Goal: Find specific page/section: Find specific page/section

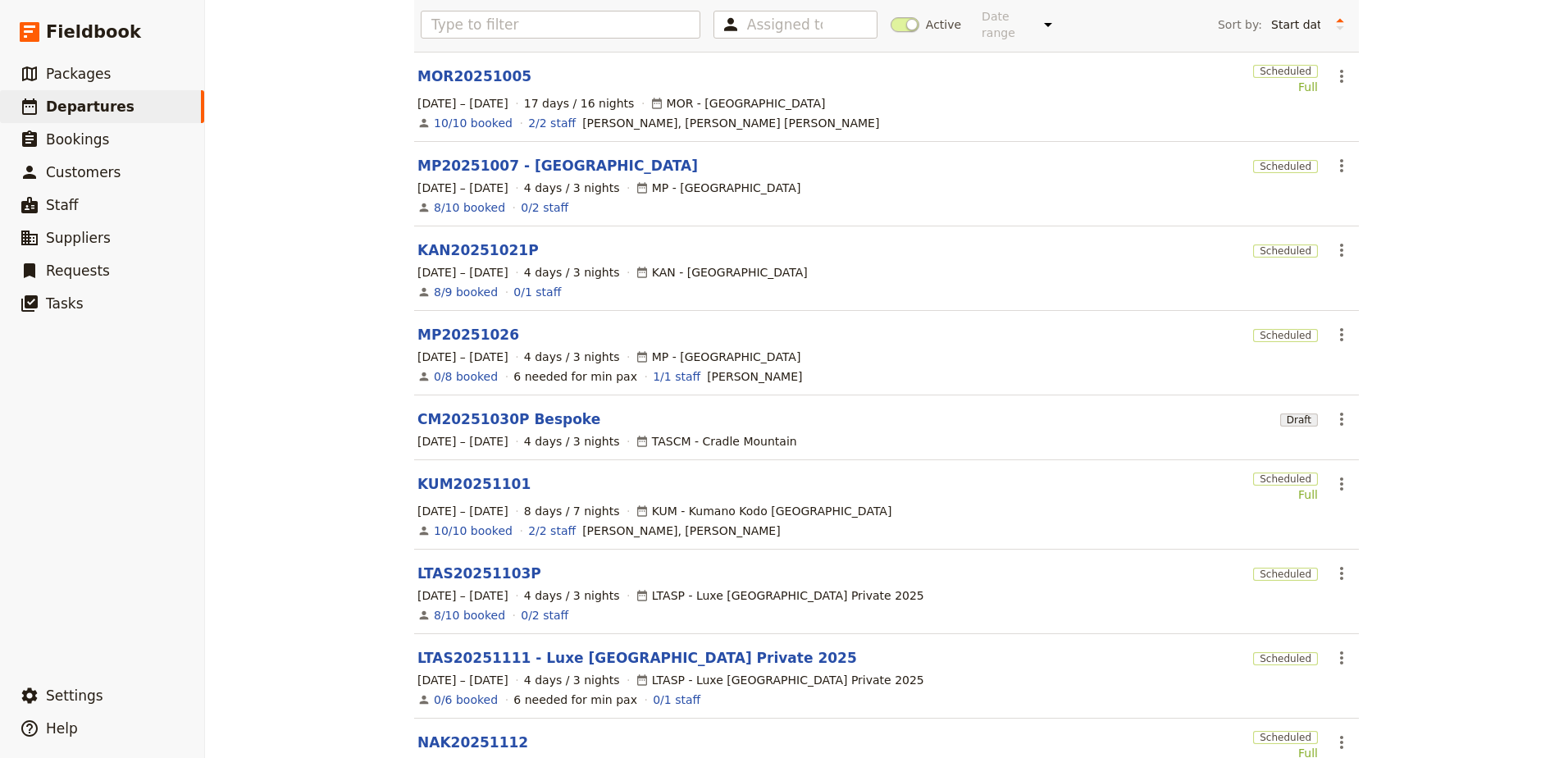
scroll to position [327, 0]
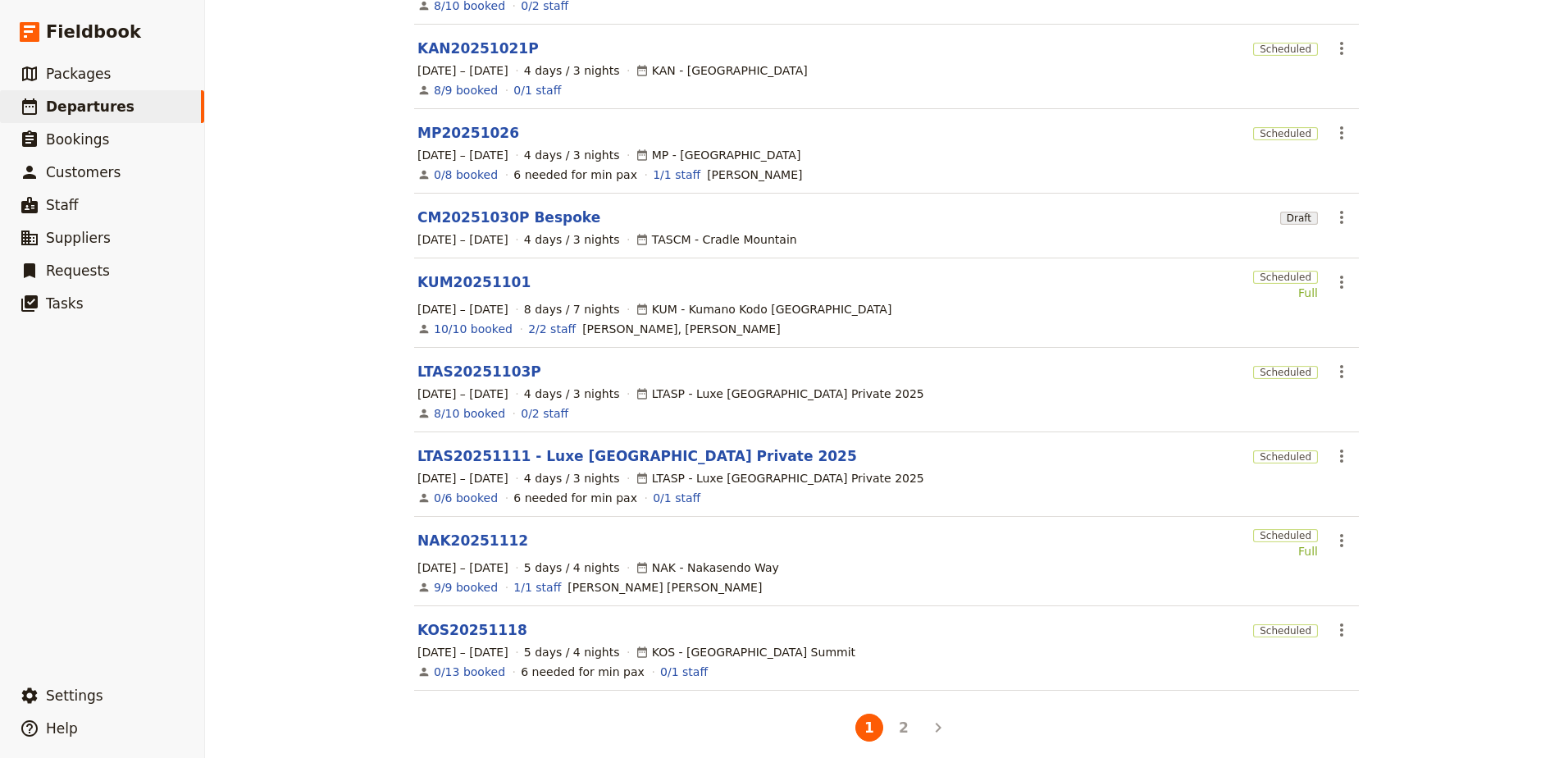
click at [888, 726] on li "2" at bounding box center [904, 728] width 34 height 34
click at [897, 720] on button "2" at bounding box center [903, 728] width 28 height 28
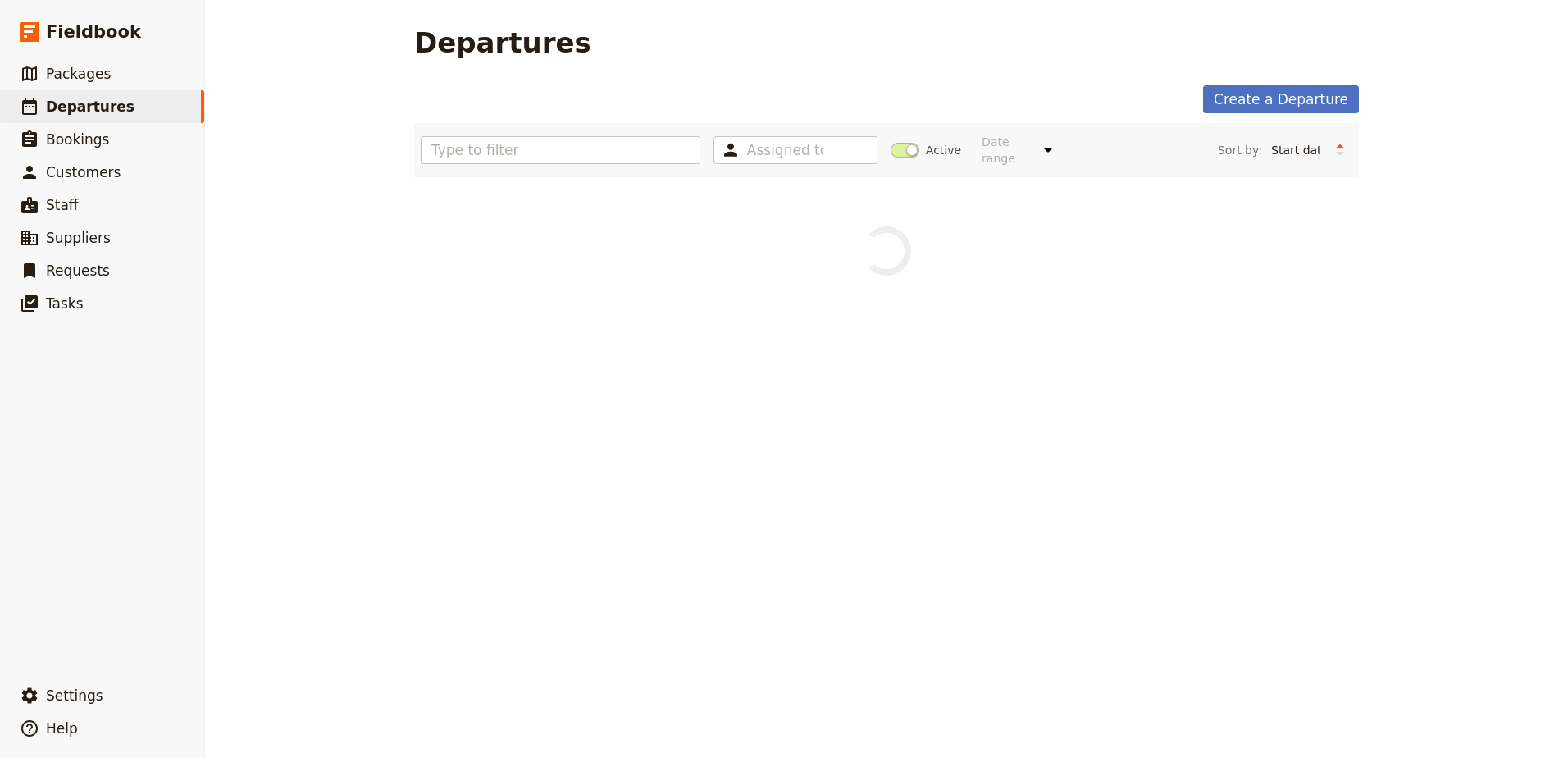
scroll to position [0, 0]
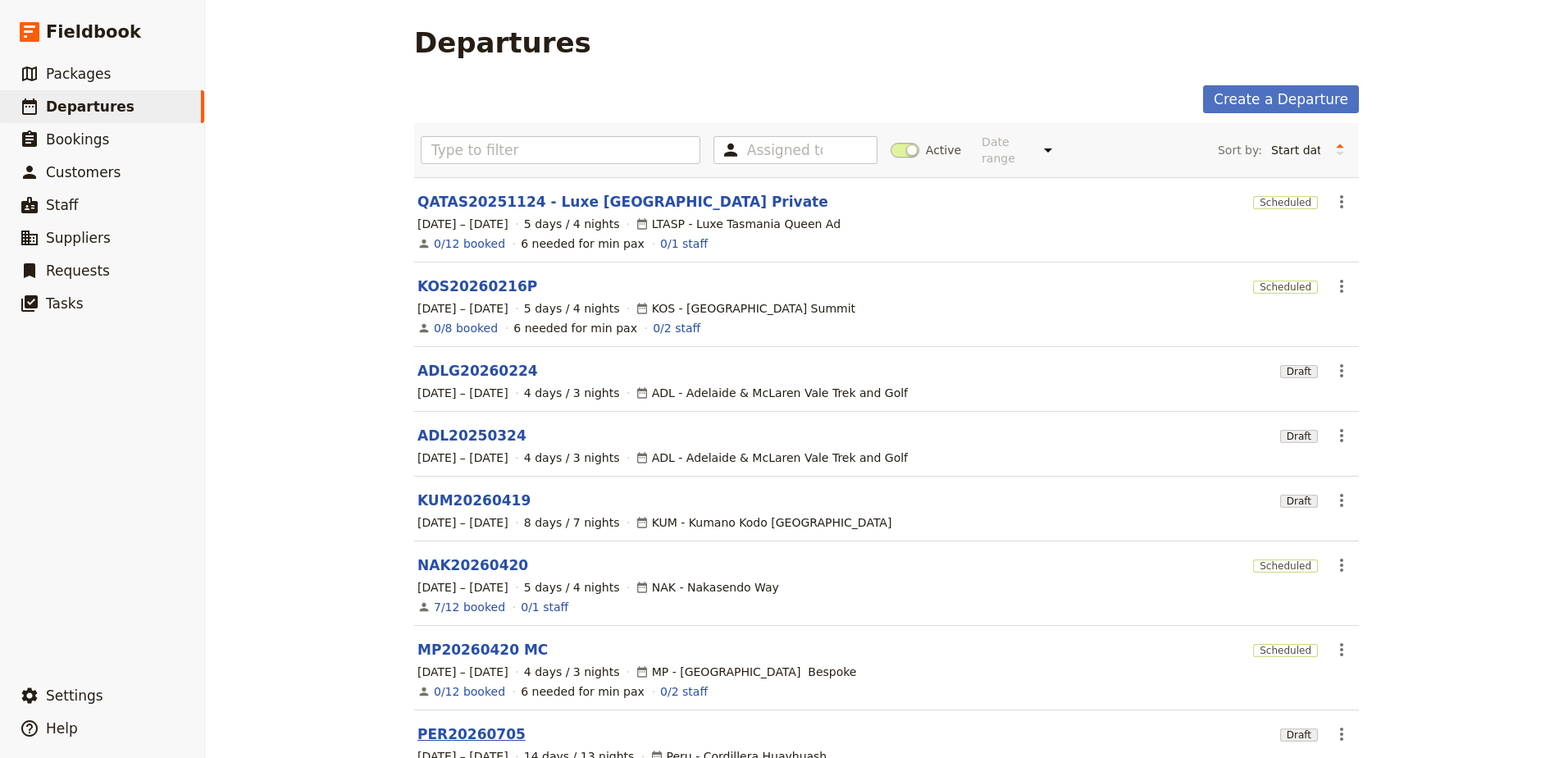
click at [454, 725] on link "PER20260705" at bounding box center [472, 735] width 108 height 20
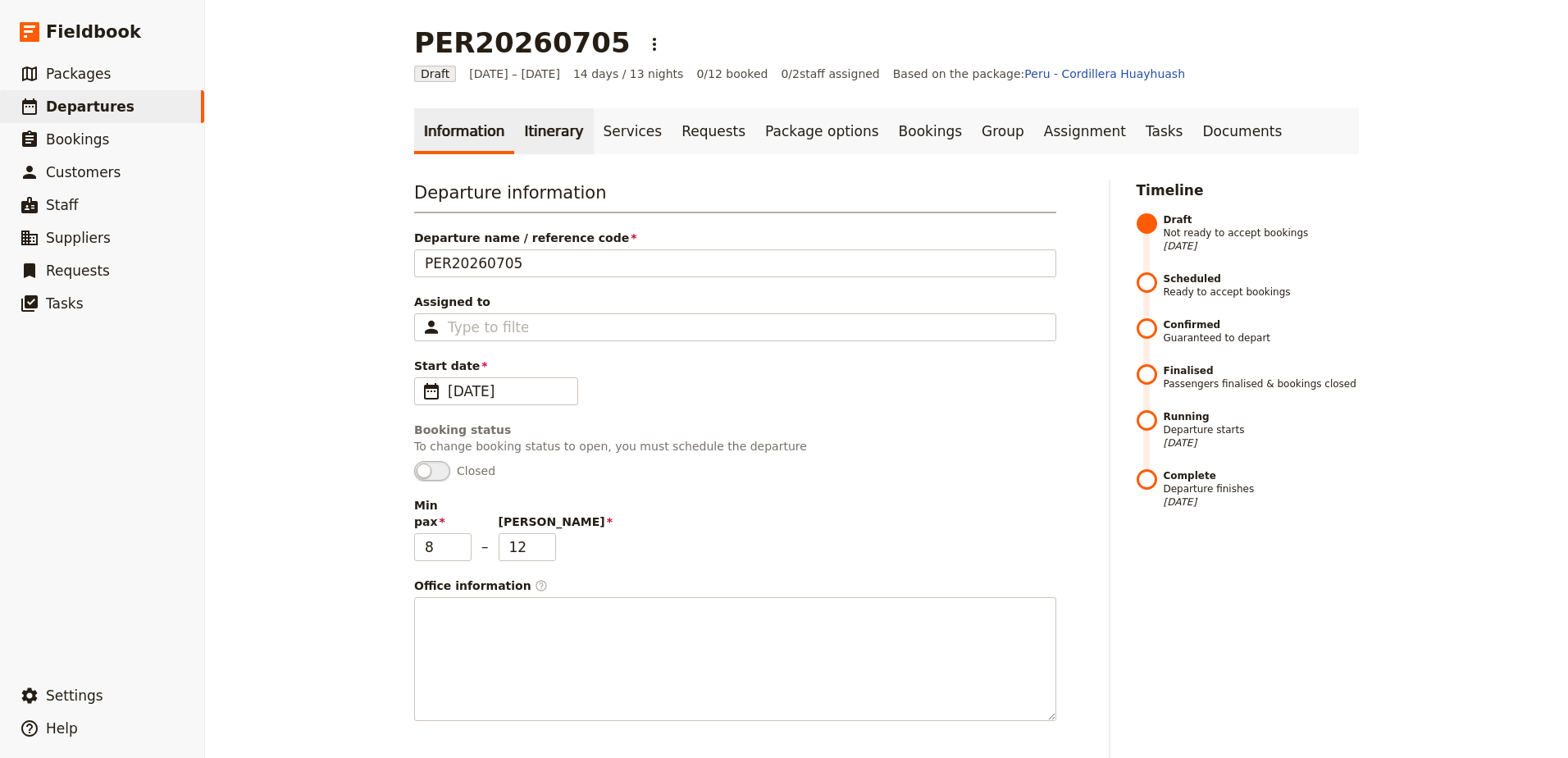
click at [542, 111] on link "Itinerary" at bounding box center [553, 131] width 79 height 46
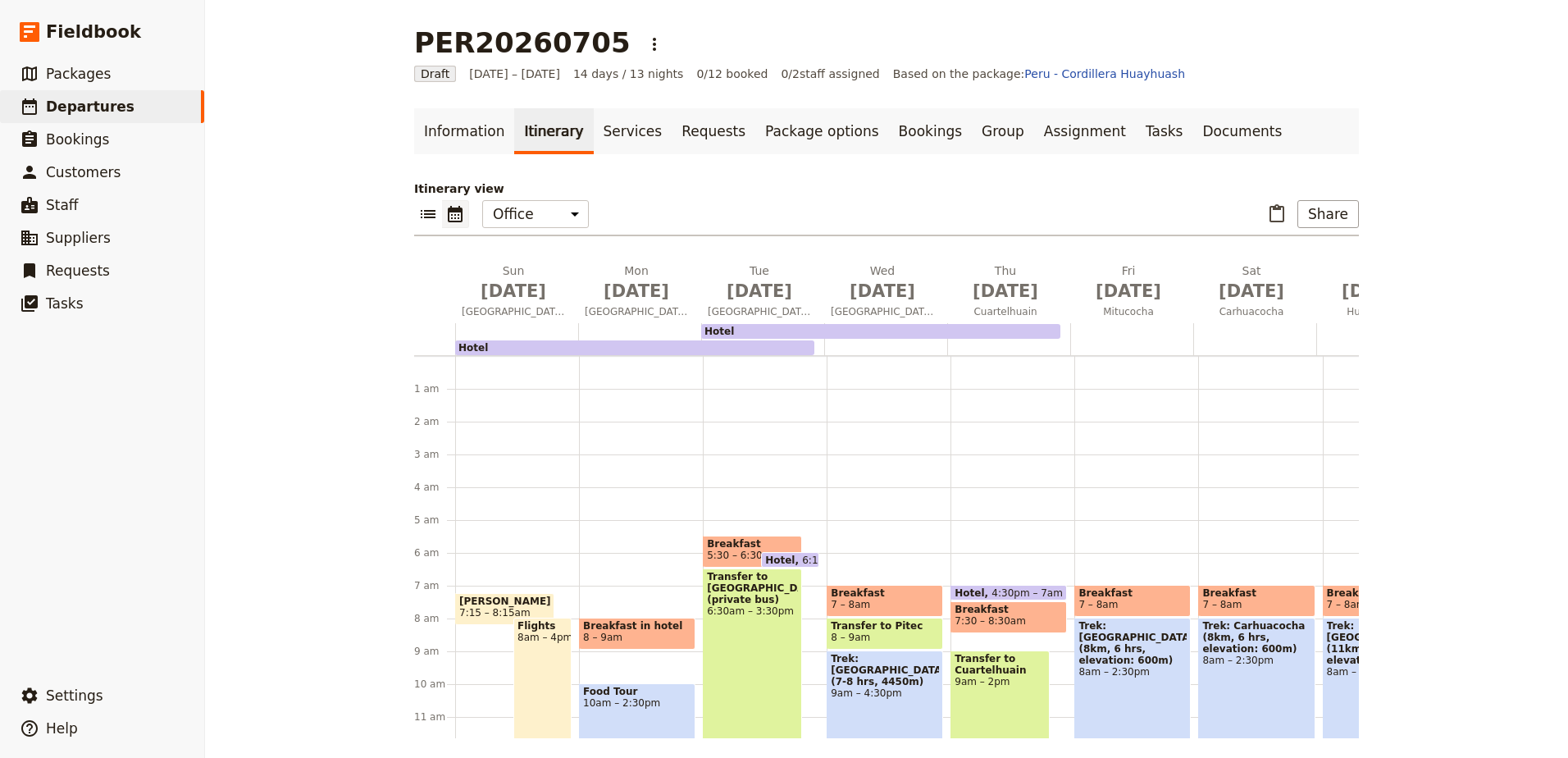
scroll to position [164, 0]
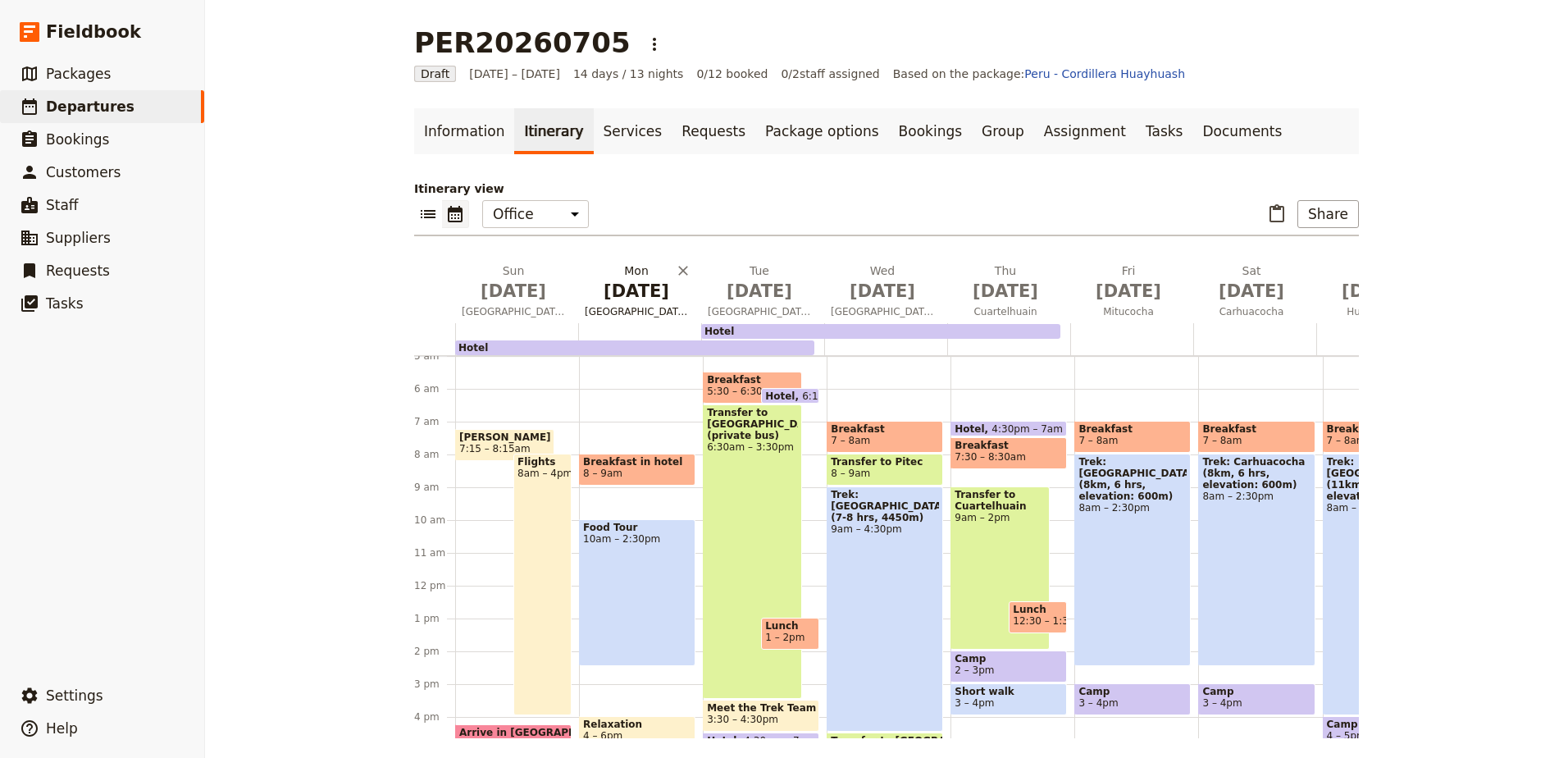
click at [654, 309] on span "[GEOGRAPHIC_DATA]" at bounding box center [637, 311] width 117 height 13
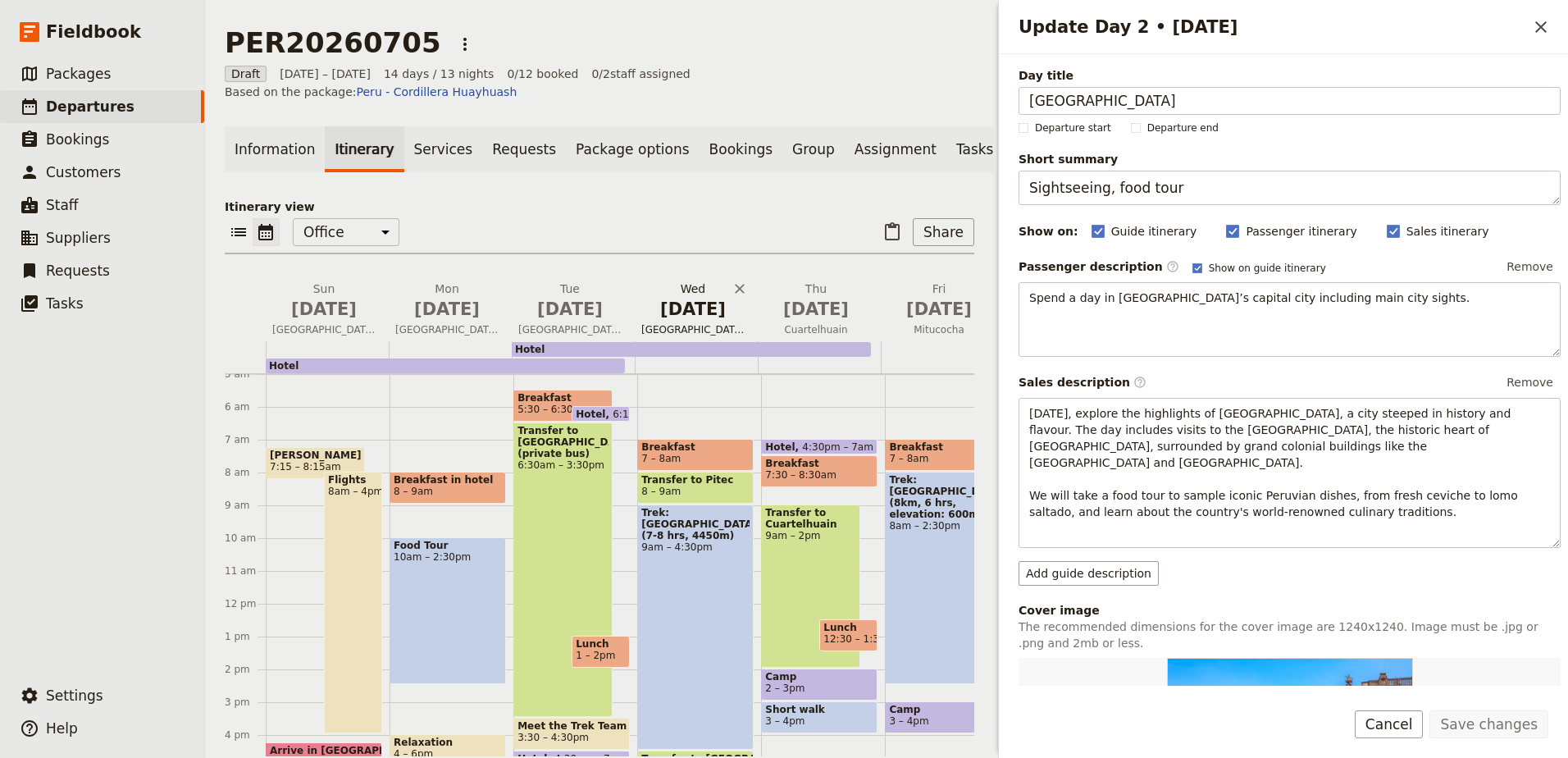
click at [664, 302] on span "[DATE]" at bounding box center [692, 309] width 103 height 24
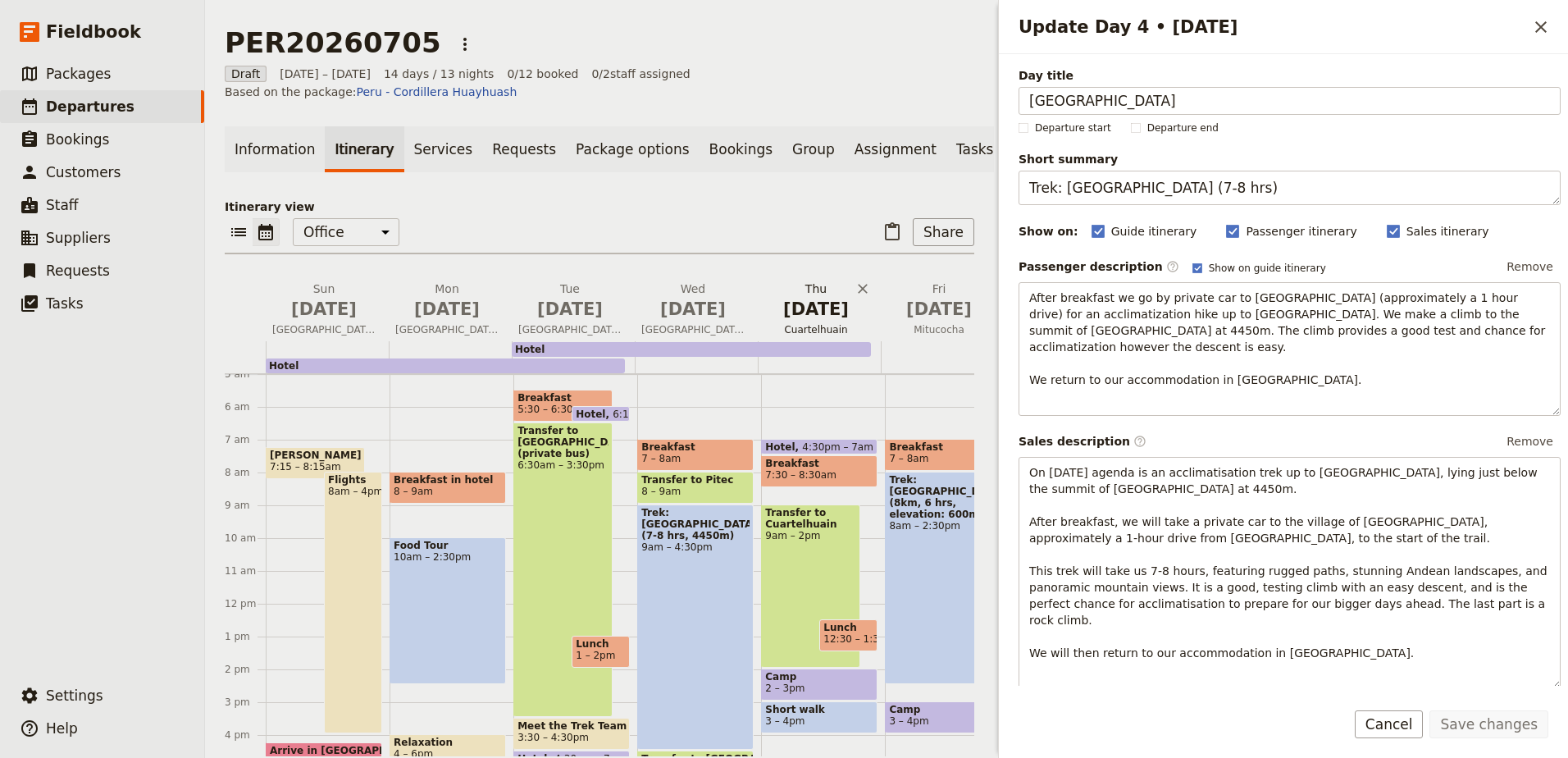
click at [790, 301] on span "[DATE]" at bounding box center [815, 309] width 103 height 24
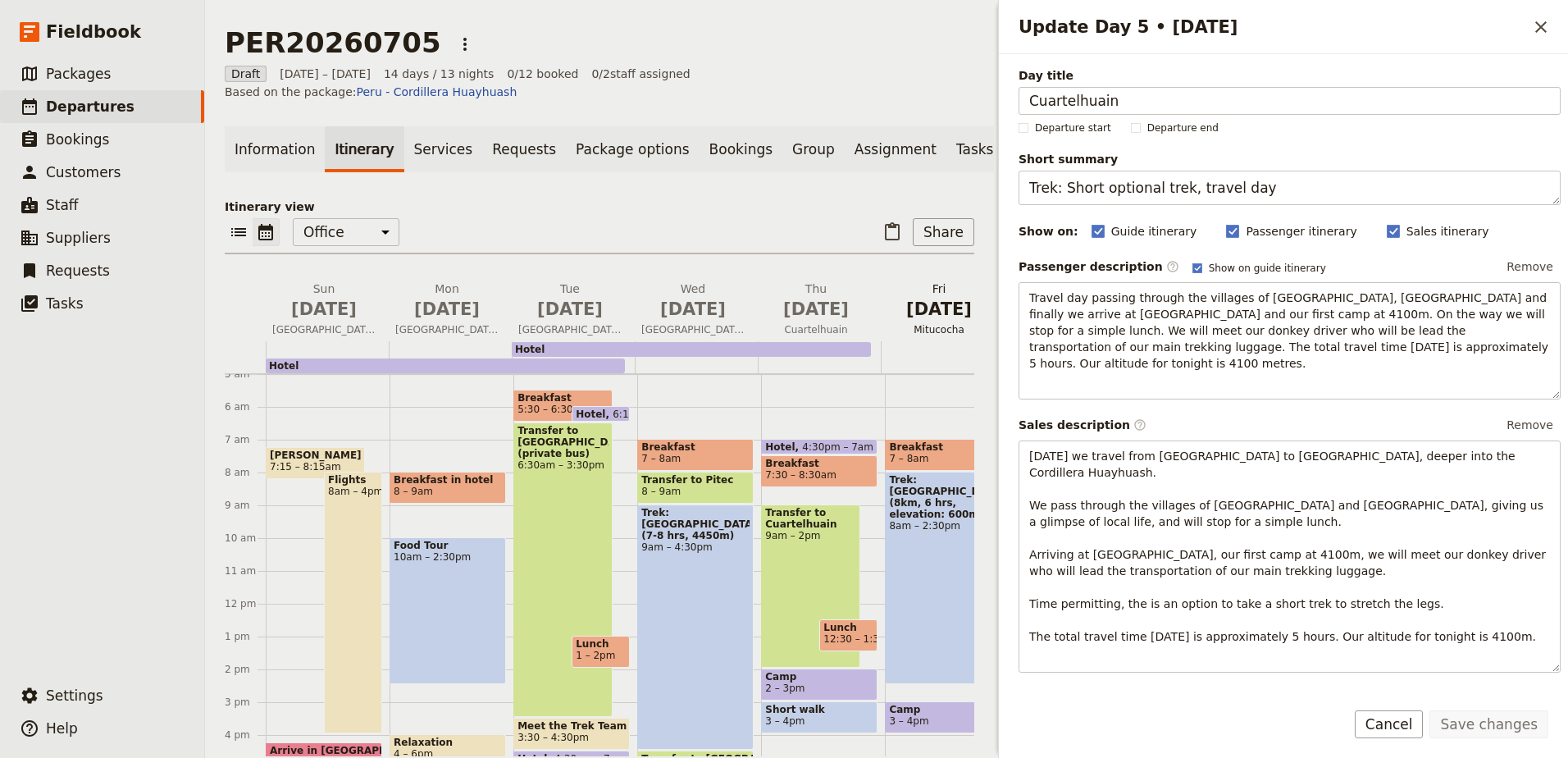
click at [936, 301] on span "[DATE]" at bounding box center [939, 309] width 103 height 24
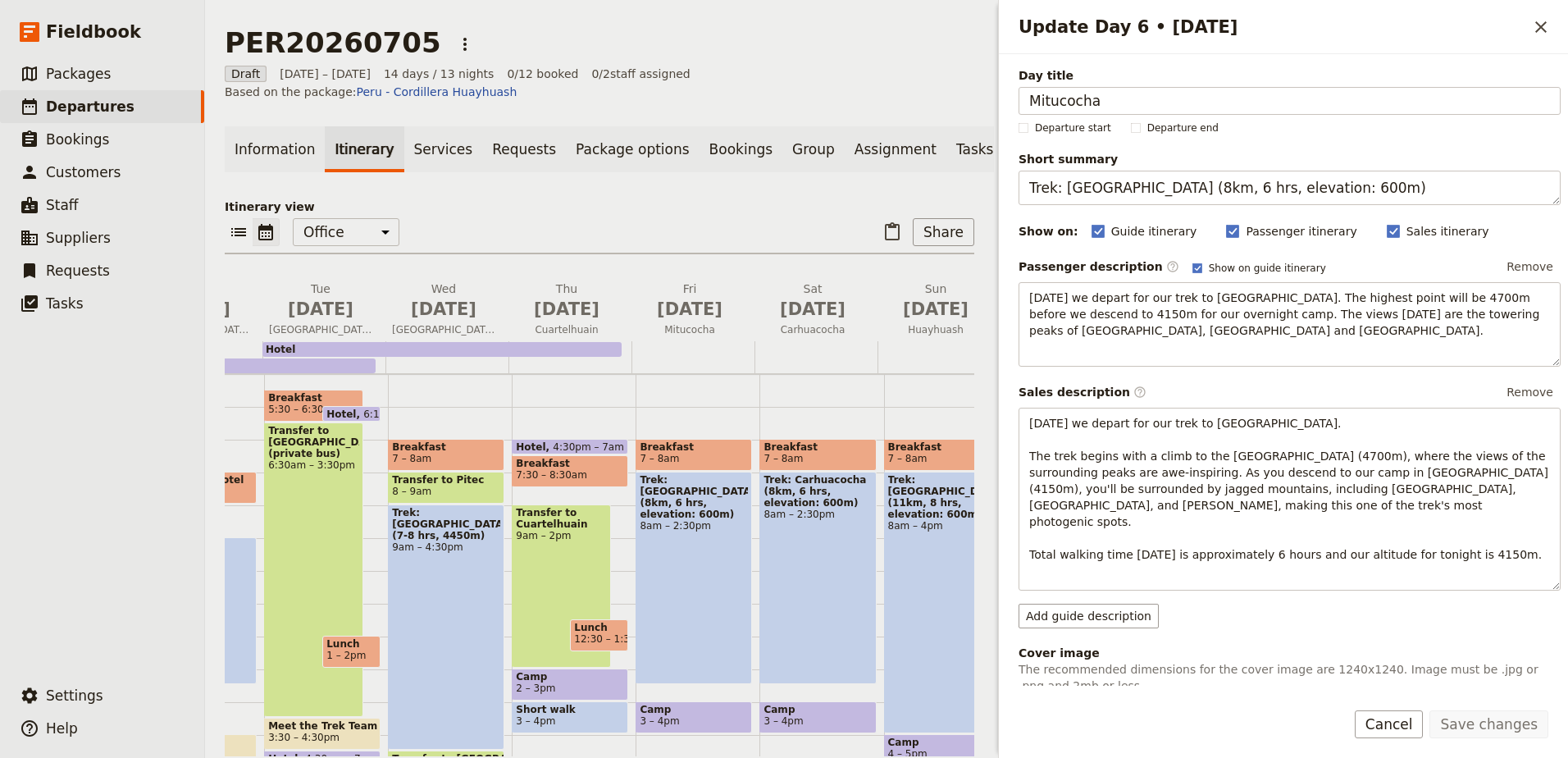
scroll to position [0, 283]
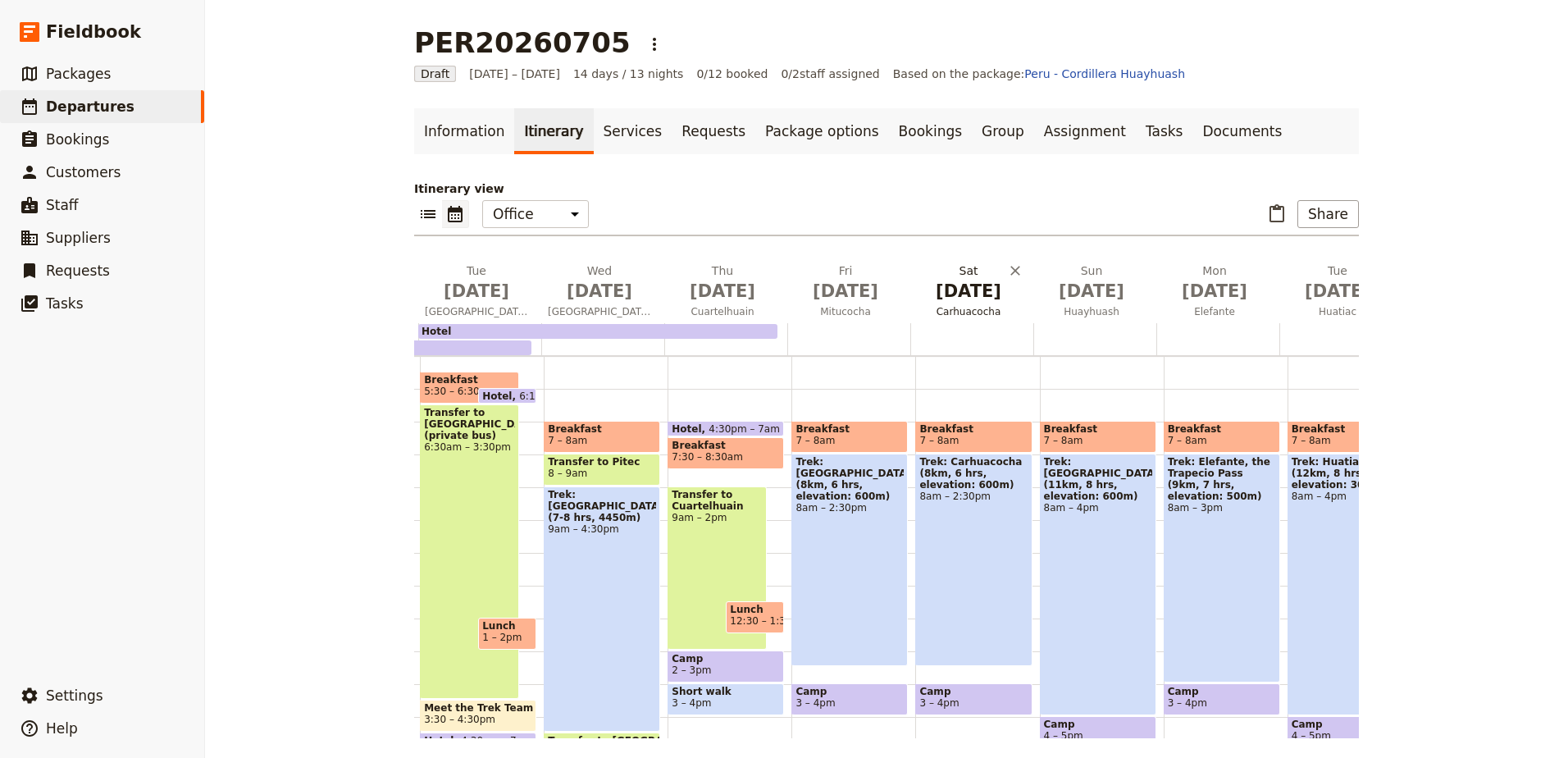
click at [956, 299] on span "[DATE]" at bounding box center [967, 291] width 103 height 24
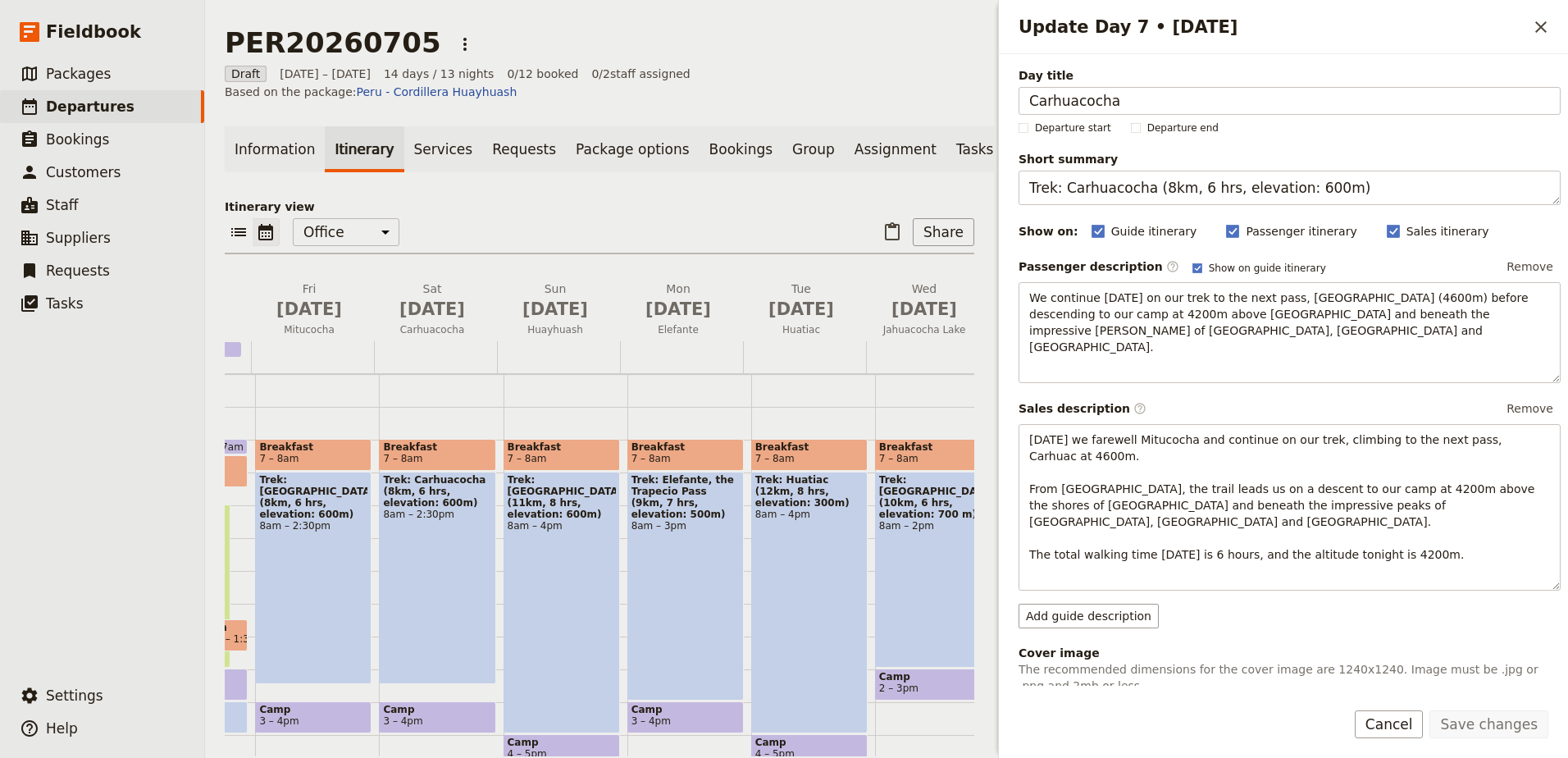
scroll to position [0, 632]
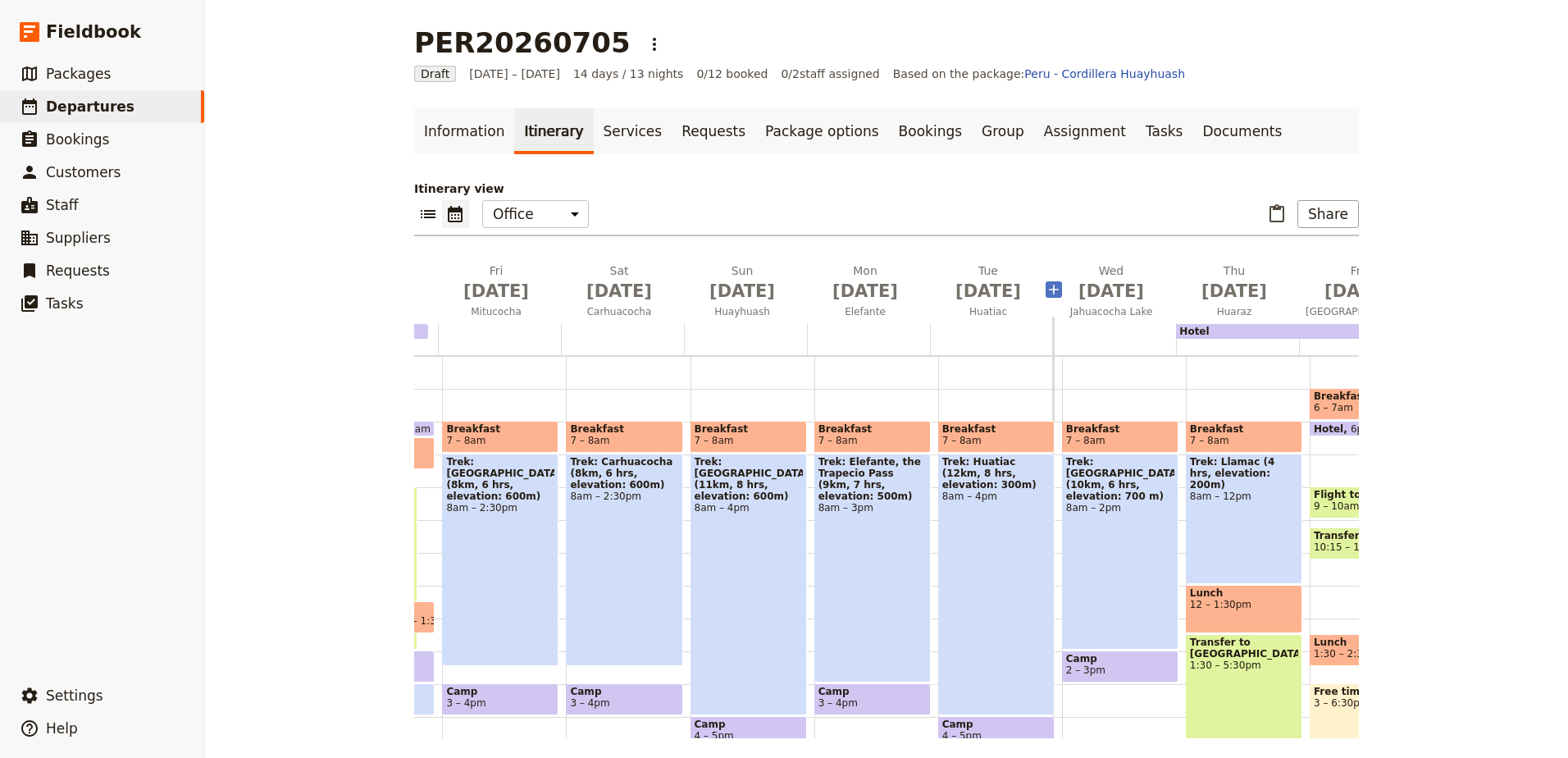
click at [855, 307] on span "Elefante" at bounding box center [865, 311] width 117 height 13
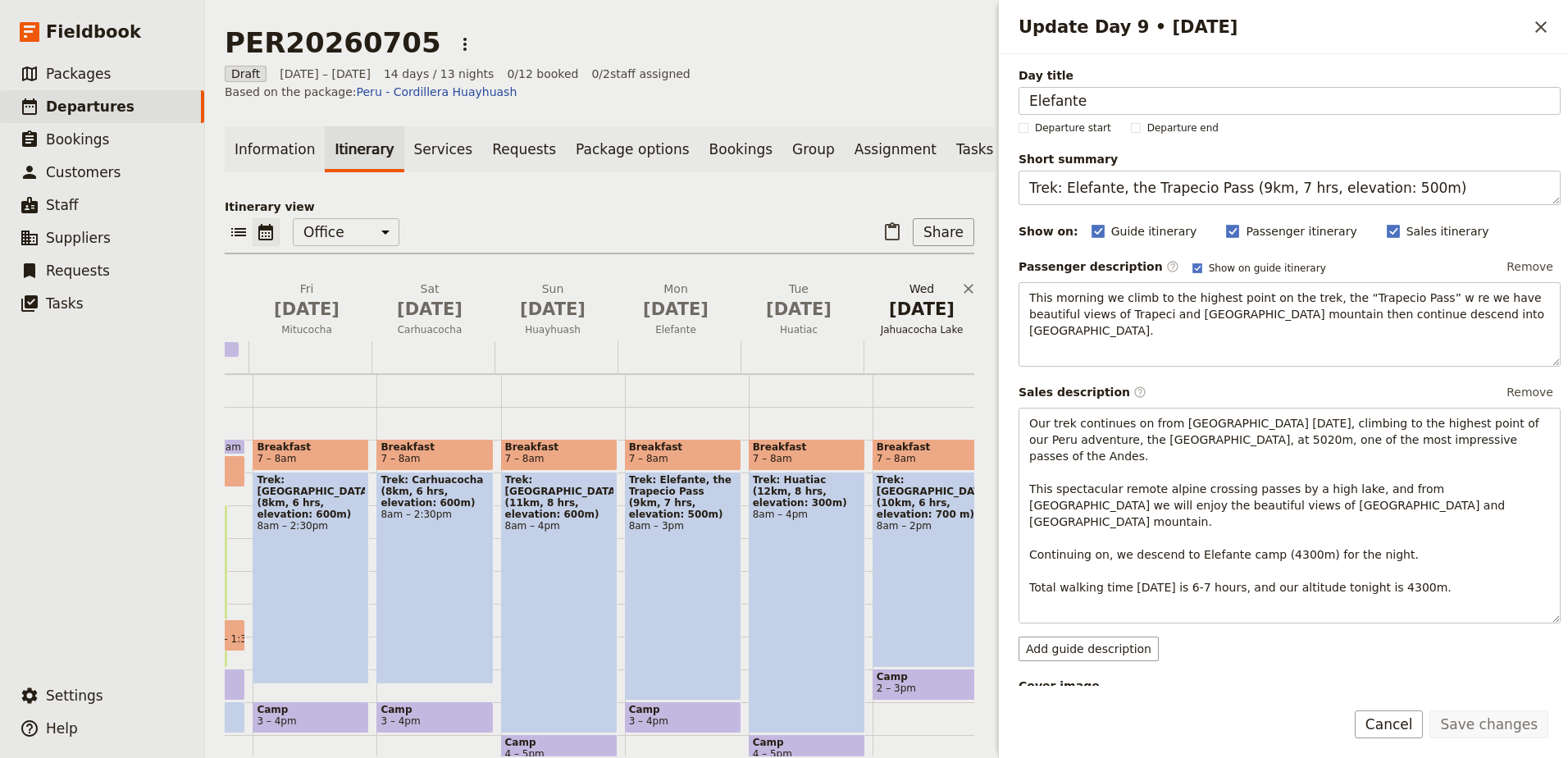
click at [917, 312] on button "[DATE] [GEOGRAPHIC_DATA]" at bounding box center [924, 311] width 123 height 61
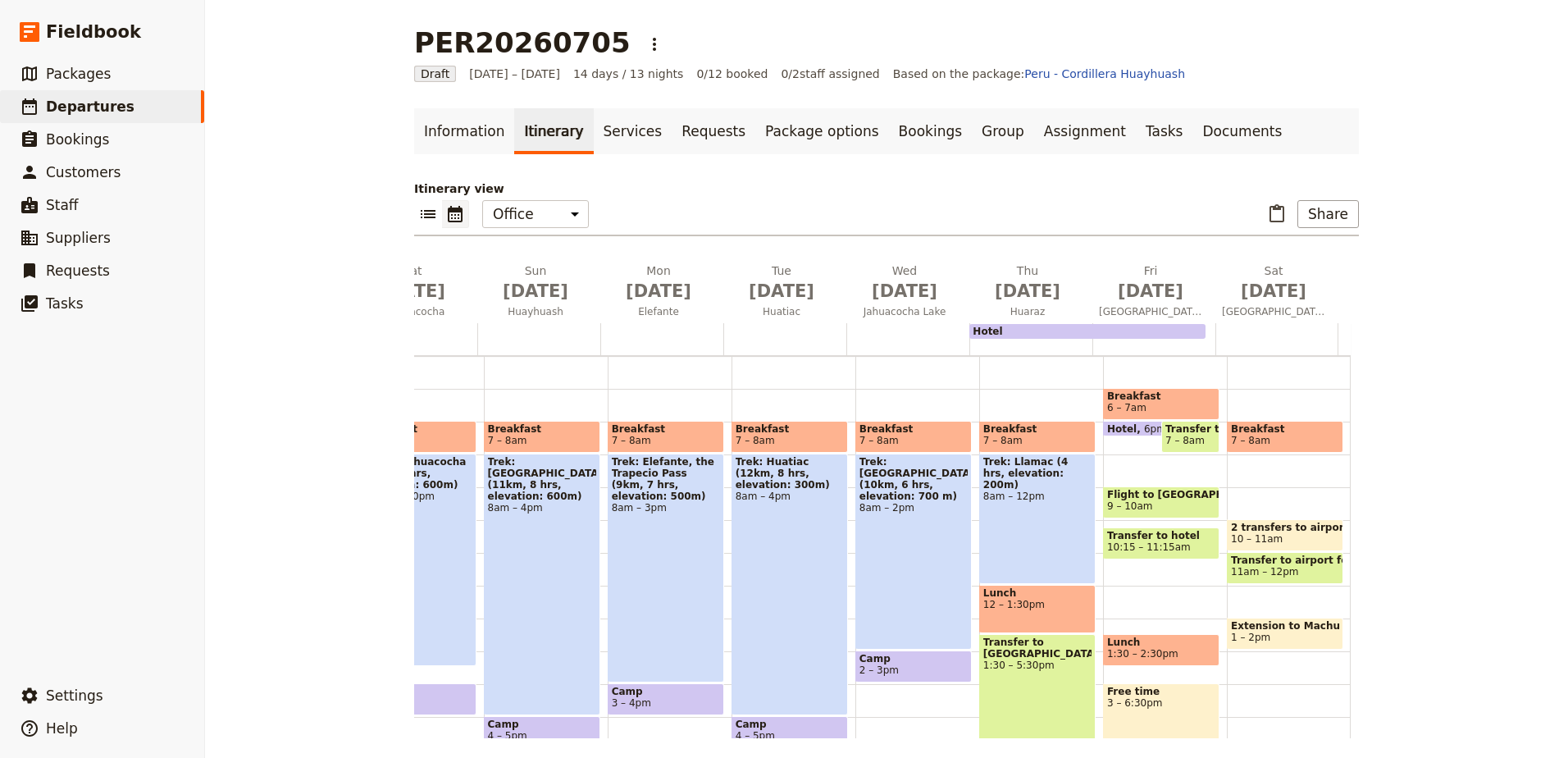
scroll to position [0, 839]
click at [72, 119] on link "​ Departures" at bounding box center [102, 107] width 204 height 33
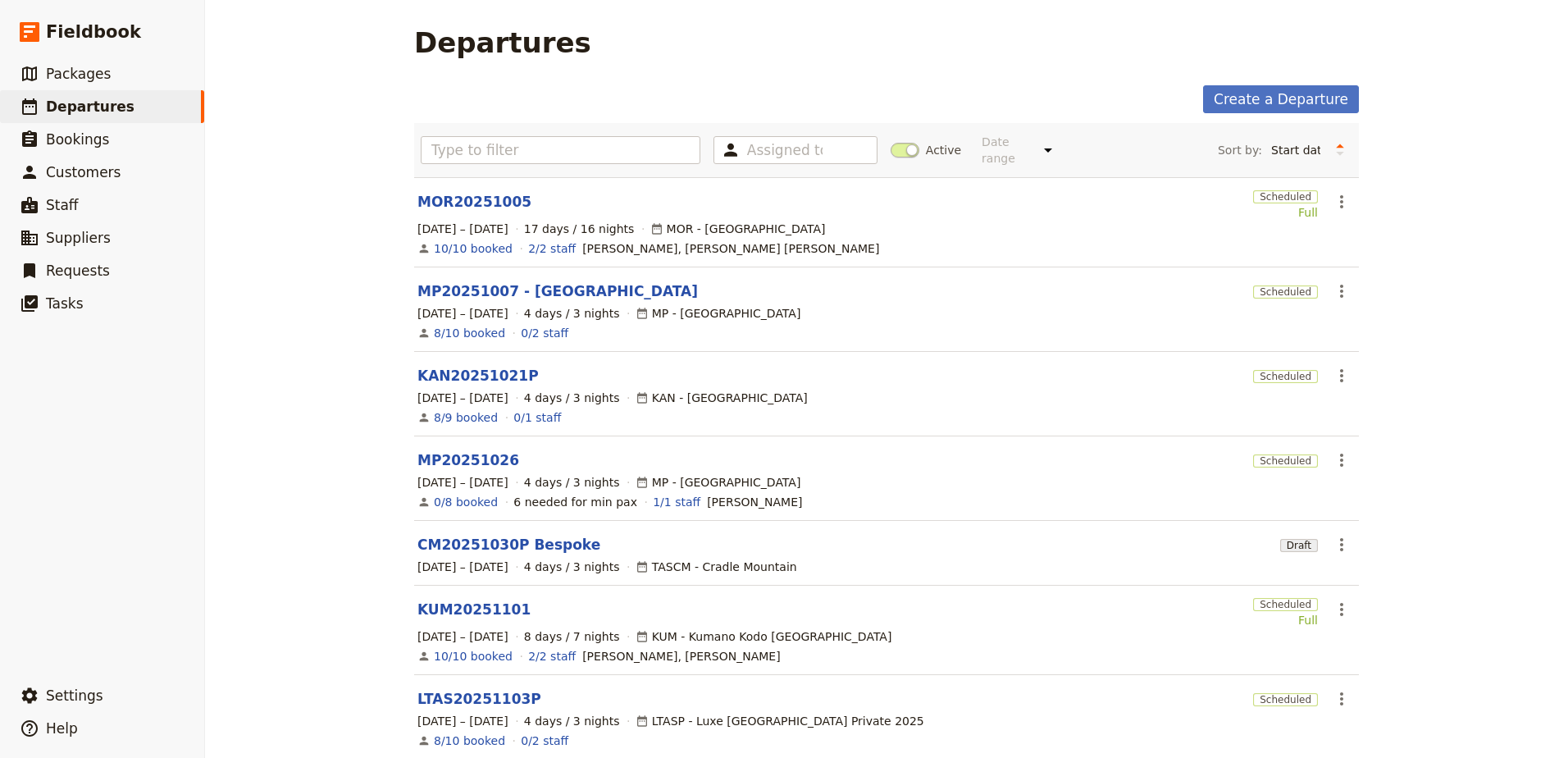
click at [486, 373] on section "KAN20251021P Scheduled ​ [DATE] – [DATE] 4 days / 3 nights KAN - [GEOGRAPHIC_DA…" at bounding box center [887, 394] width 945 height 84
click at [488, 366] on link "KAN20251021P" at bounding box center [478, 376] width 121 height 20
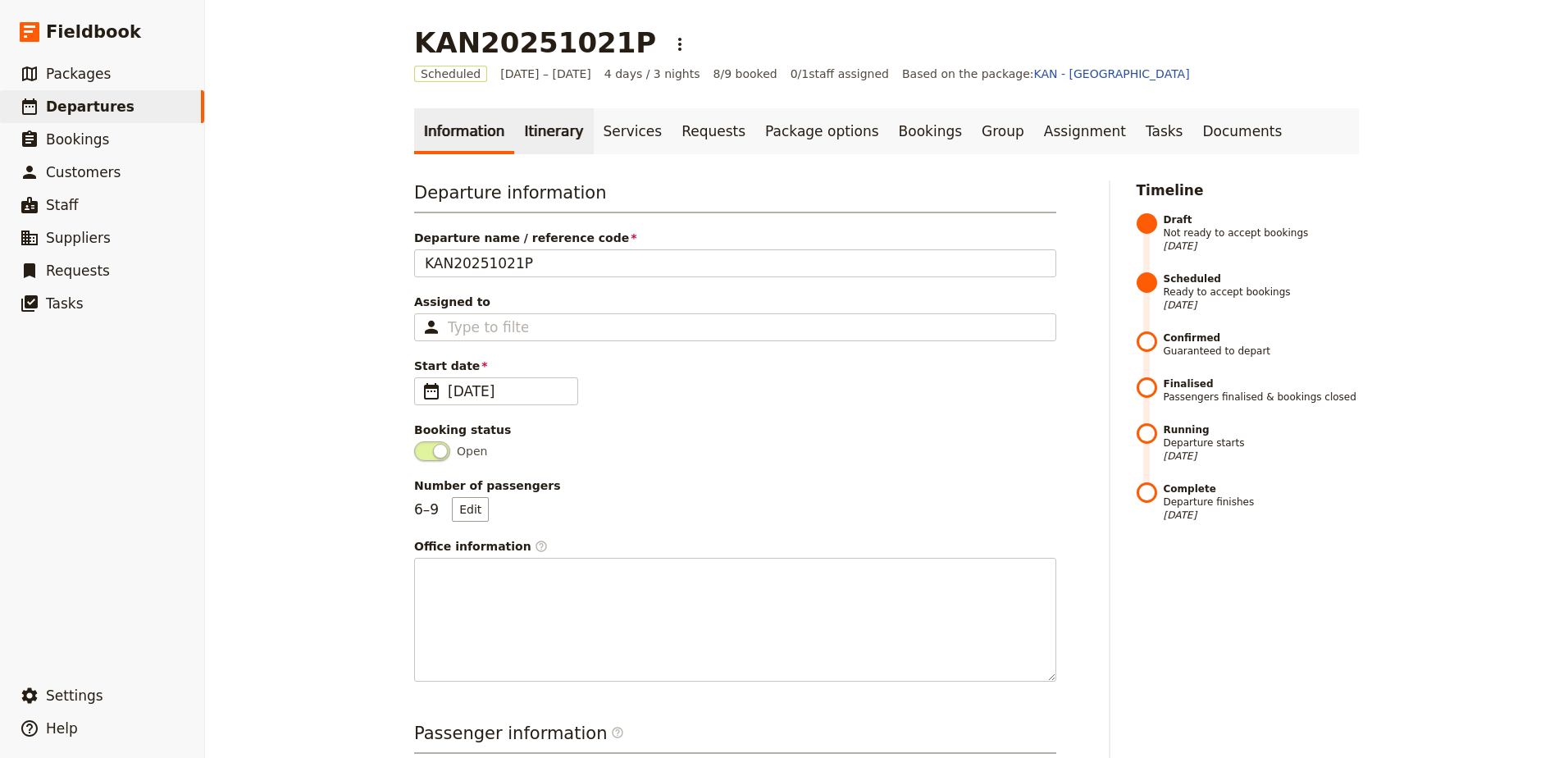
click at [535, 131] on link "Itinerary" at bounding box center [553, 131] width 79 height 46
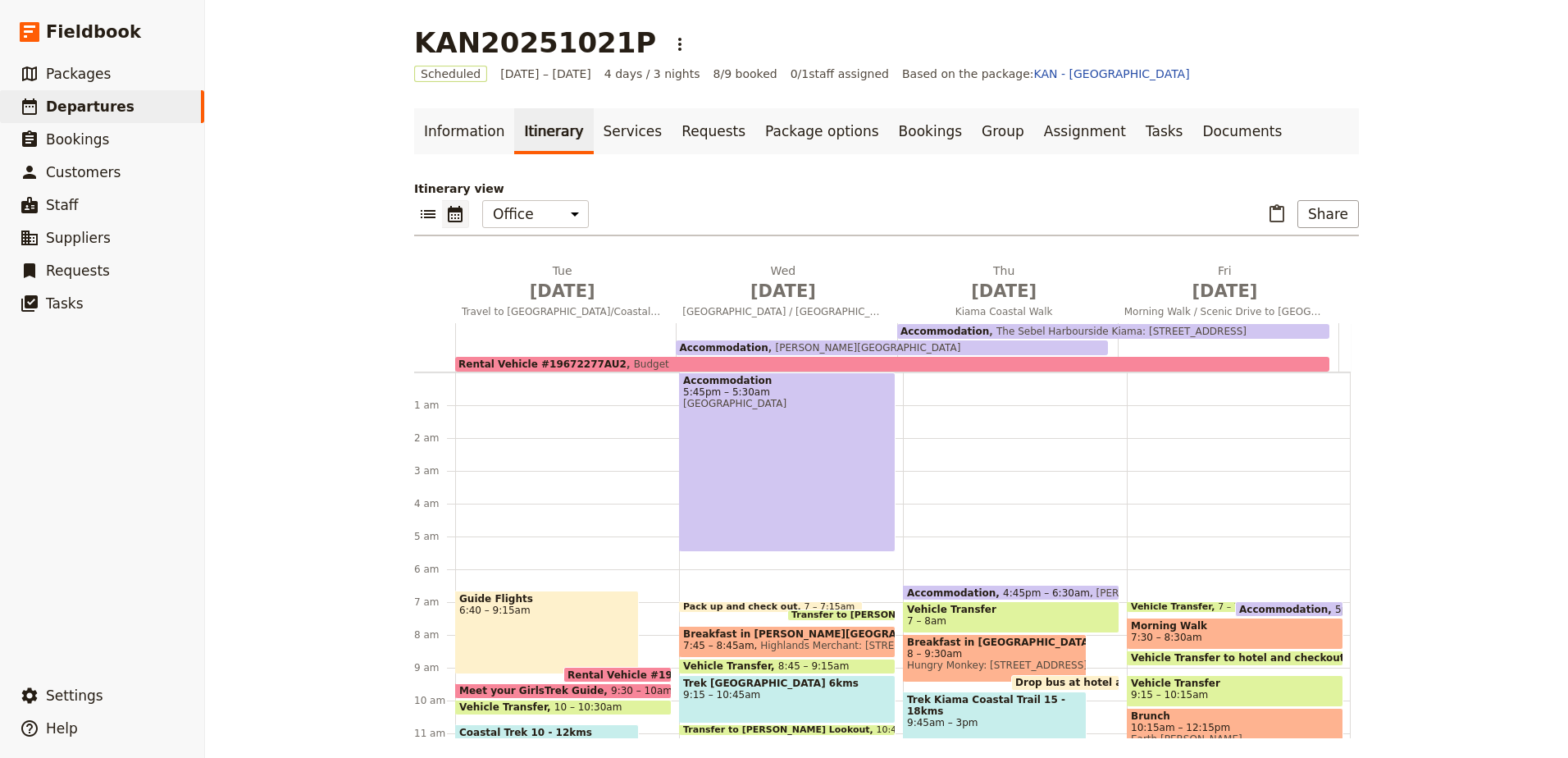
scroll to position [203, 0]
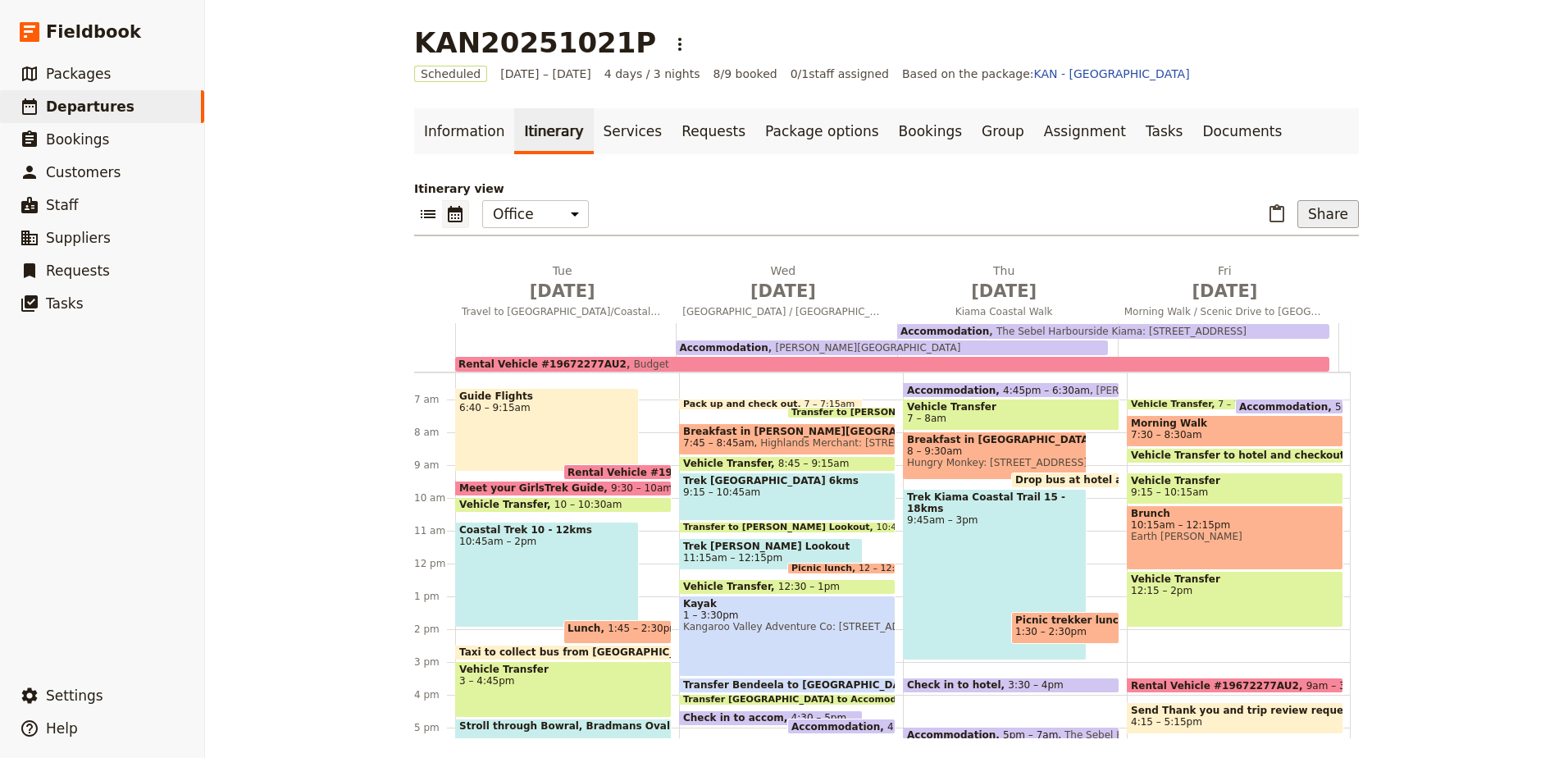
click at [1324, 216] on button "Share" at bounding box center [1328, 213] width 62 height 28
click at [1328, 278] on span "Passenger itinerary" at bounding box center [1286, 273] width 110 height 16
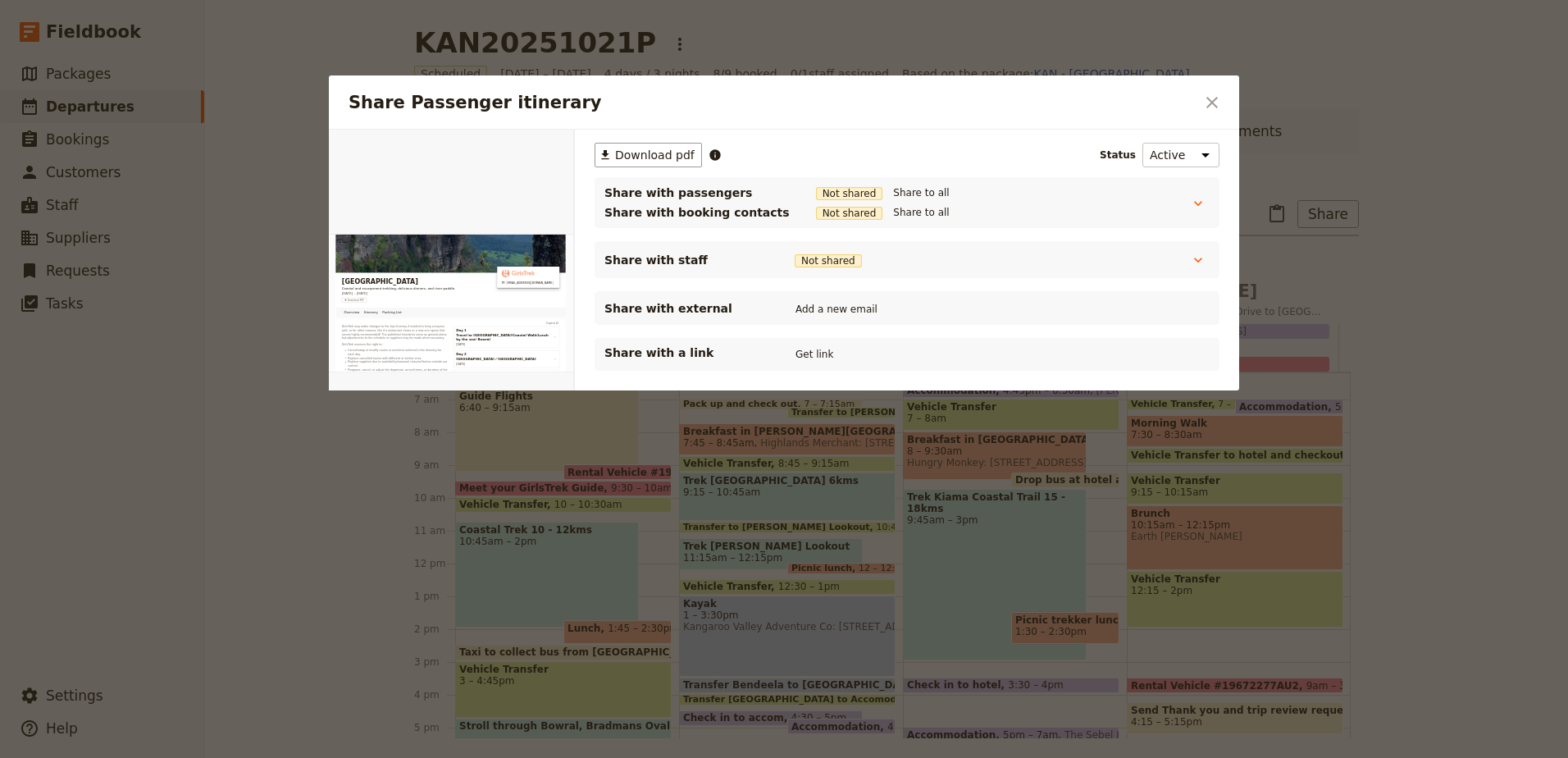
scroll to position [0, 0]
click at [808, 360] on button "Get link" at bounding box center [814, 354] width 46 height 18
click at [934, 355] on button "Get link" at bounding box center [938, 354] width 46 height 18
click at [1217, 107] on icon "Close dialog" at bounding box center [1212, 102] width 20 height 20
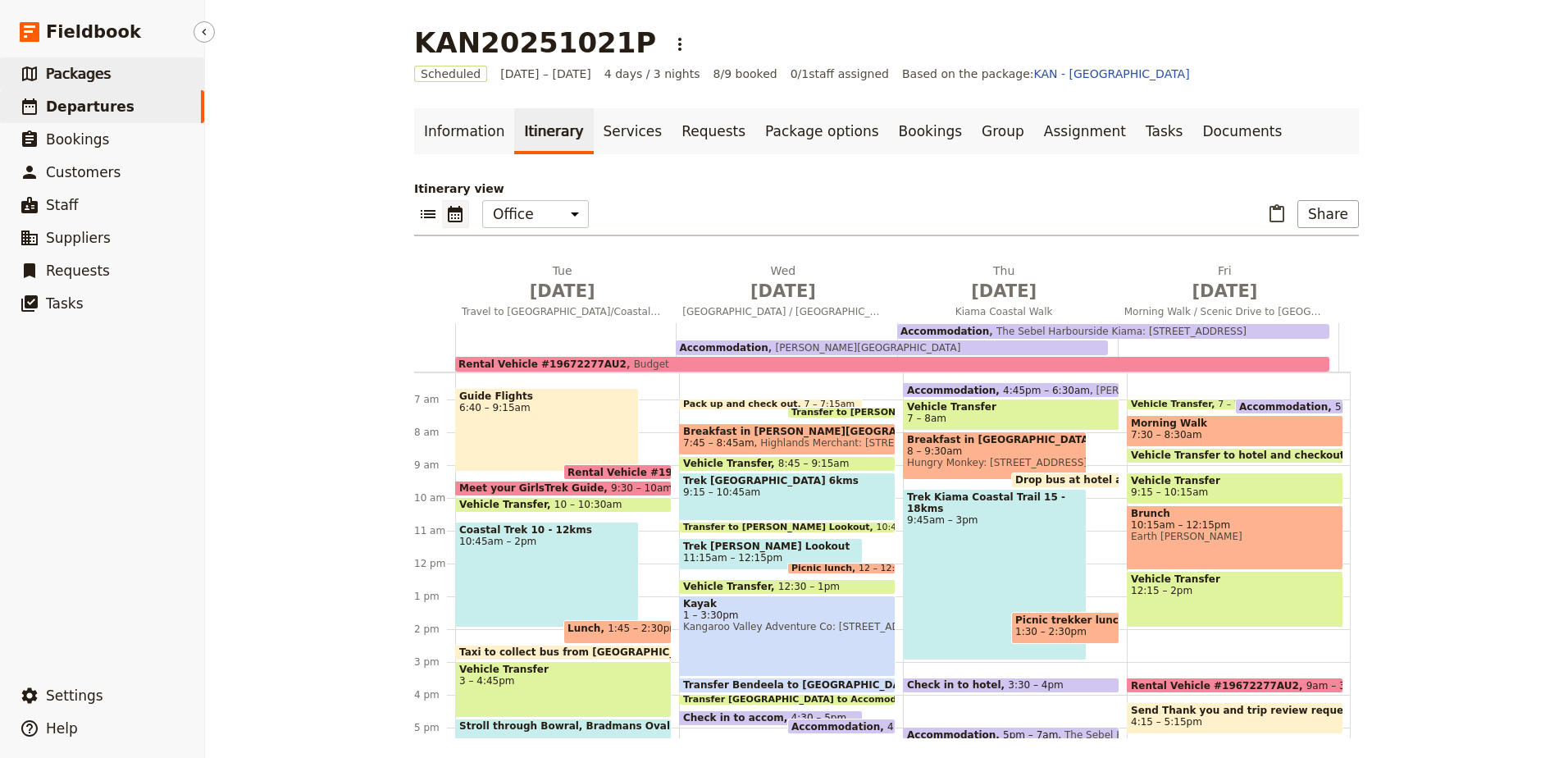
click at [96, 72] on span "Packages" at bounding box center [78, 74] width 65 height 16
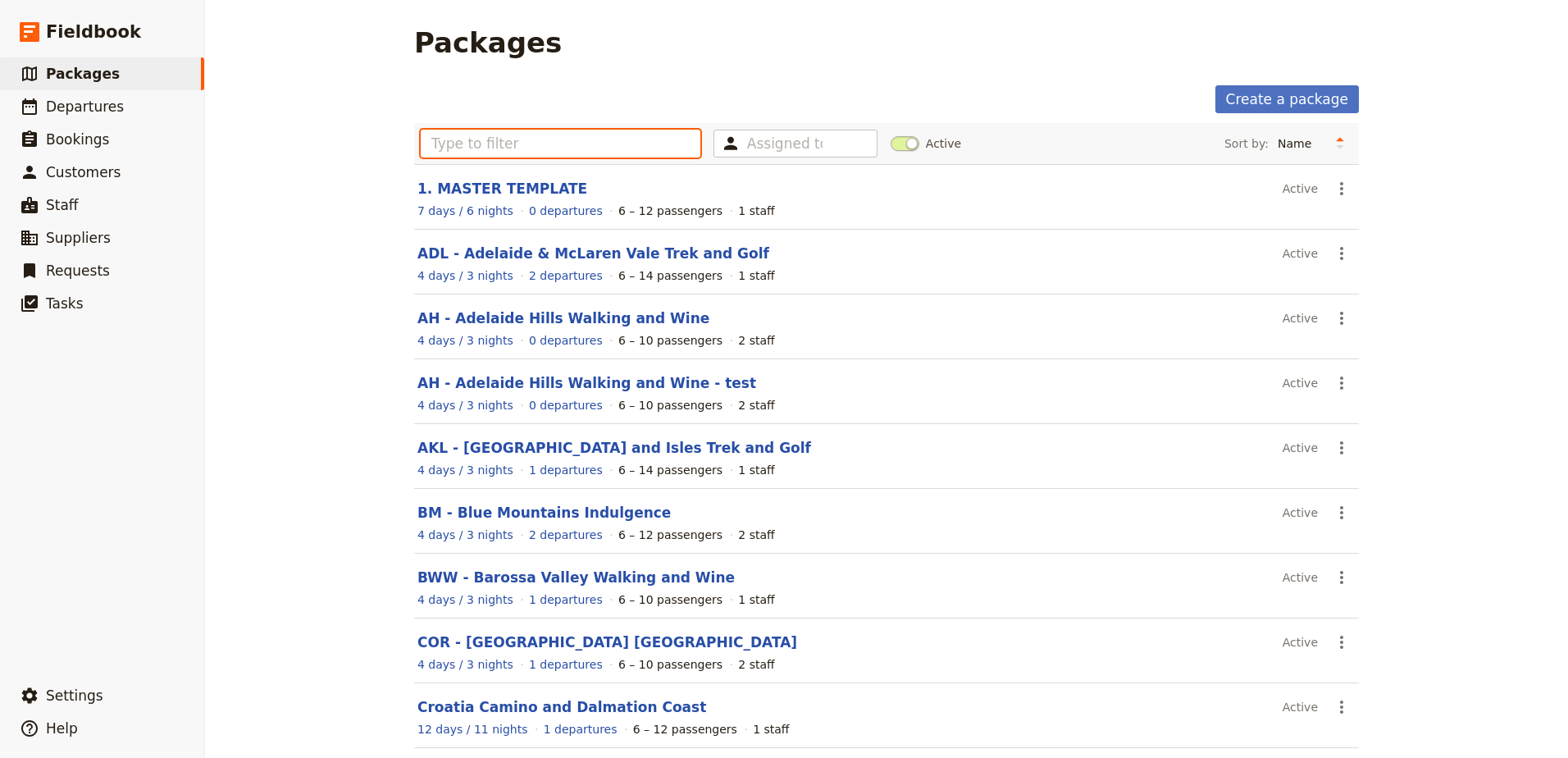
click at [461, 146] on input "text" at bounding box center [560, 143] width 280 height 28
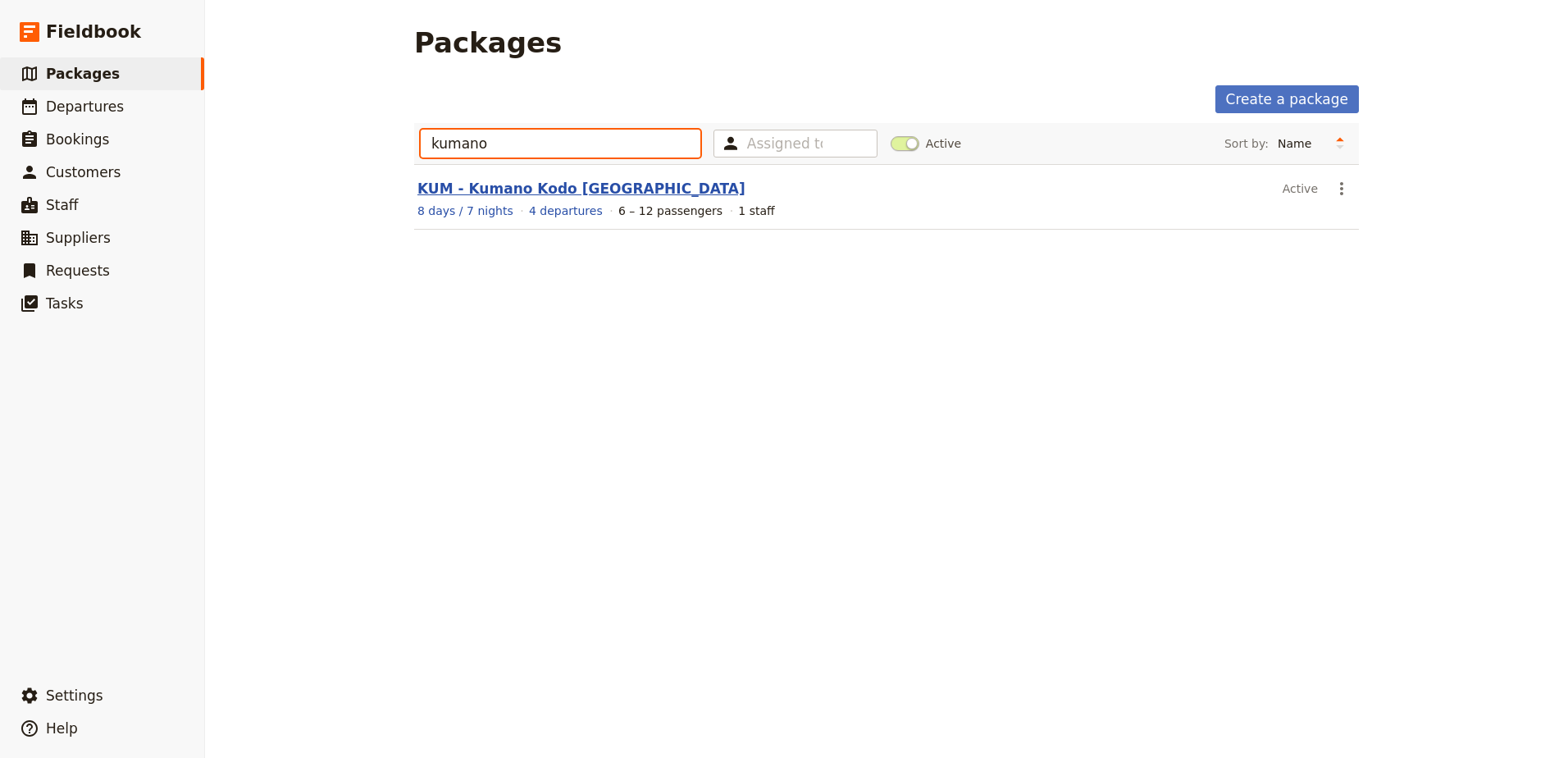
type input "kumano"
click at [524, 187] on link "KUM - Kumano Kodo [GEOGRAPHIC_DATA]" at bounding box center [582, 188] width 328 height 16
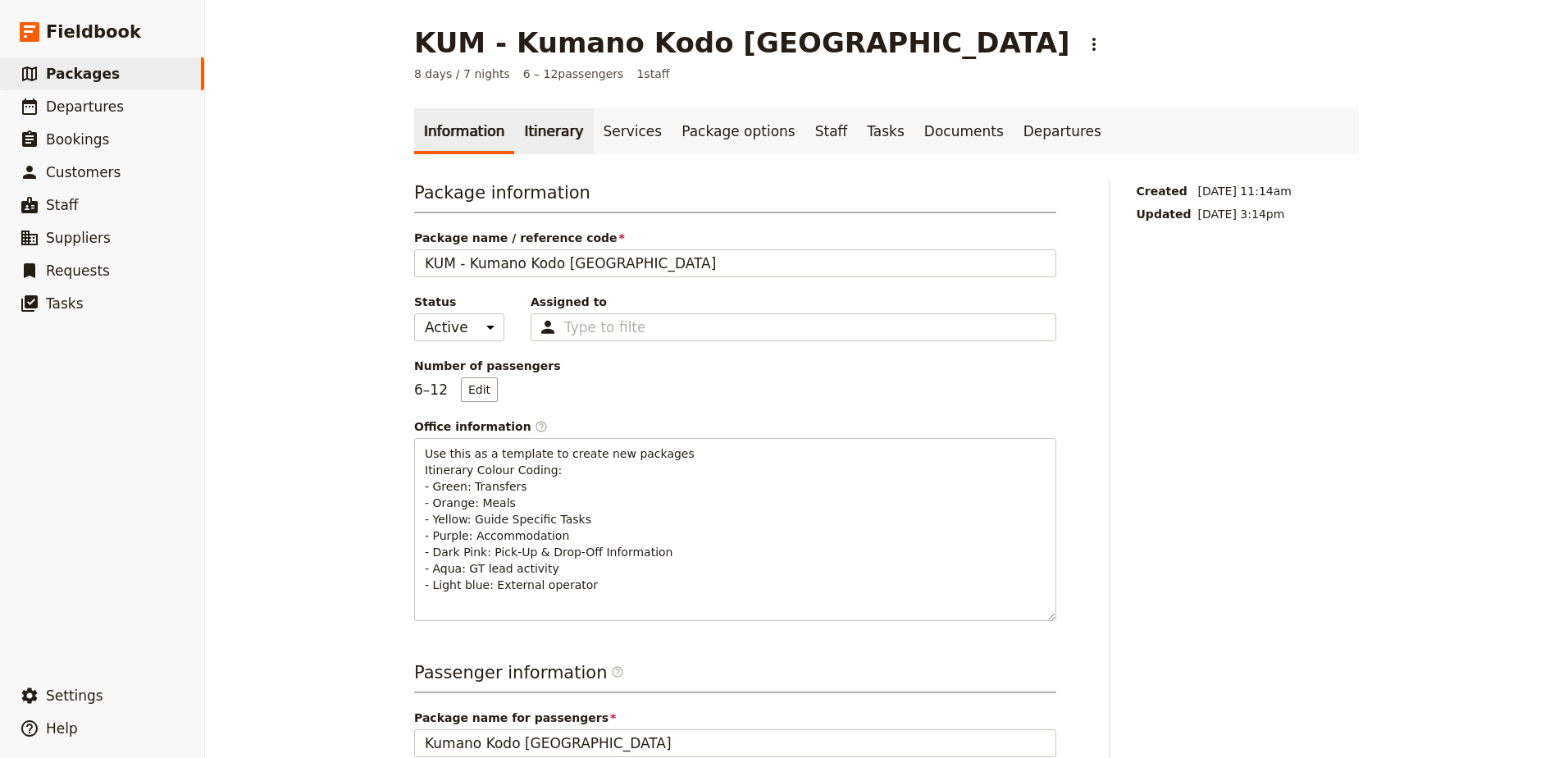
click at [529, 112] on link "Itinerary" at bounding box center [553, 131] width 79 height 46
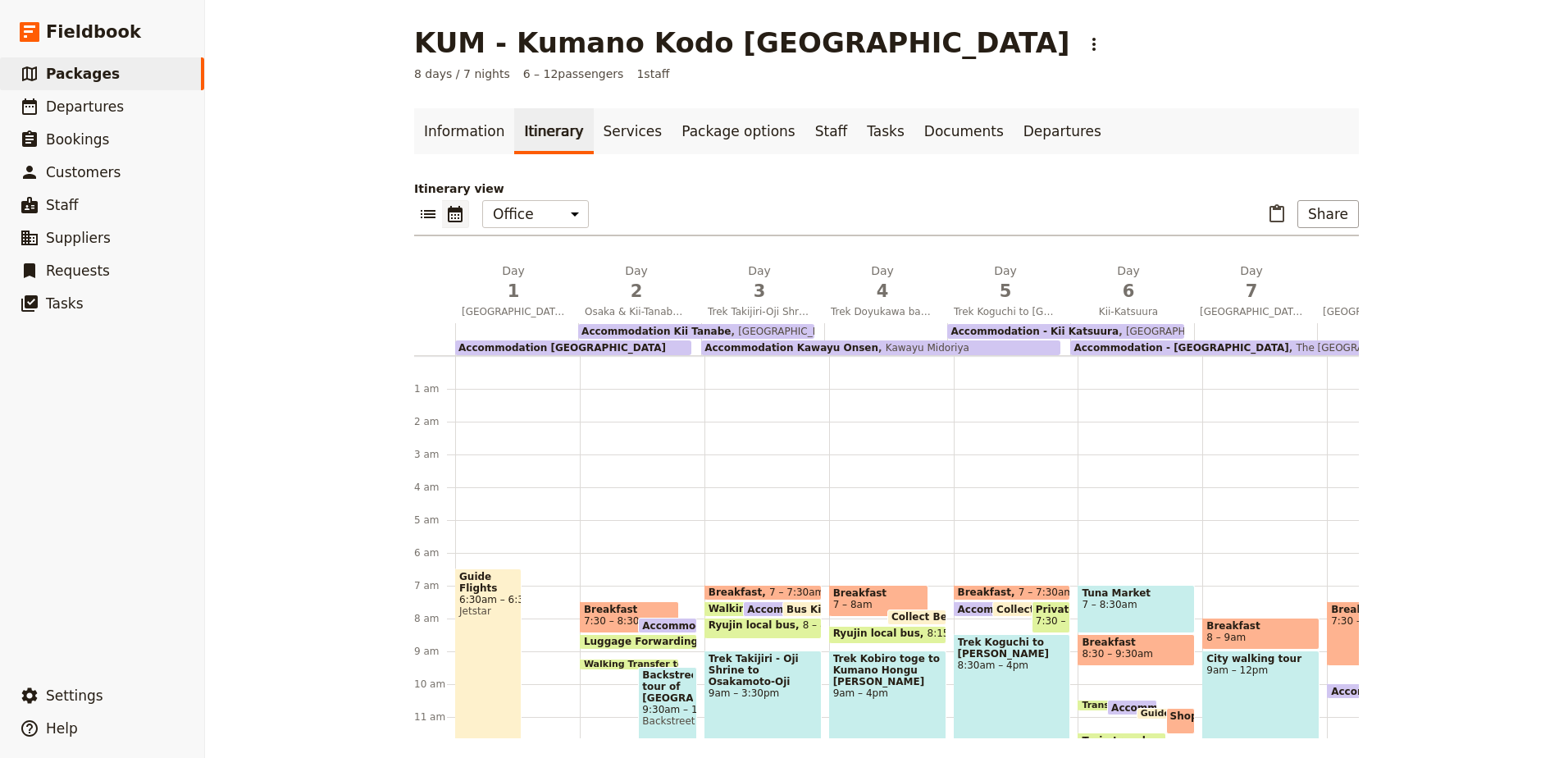
scroll to position [196, 0]
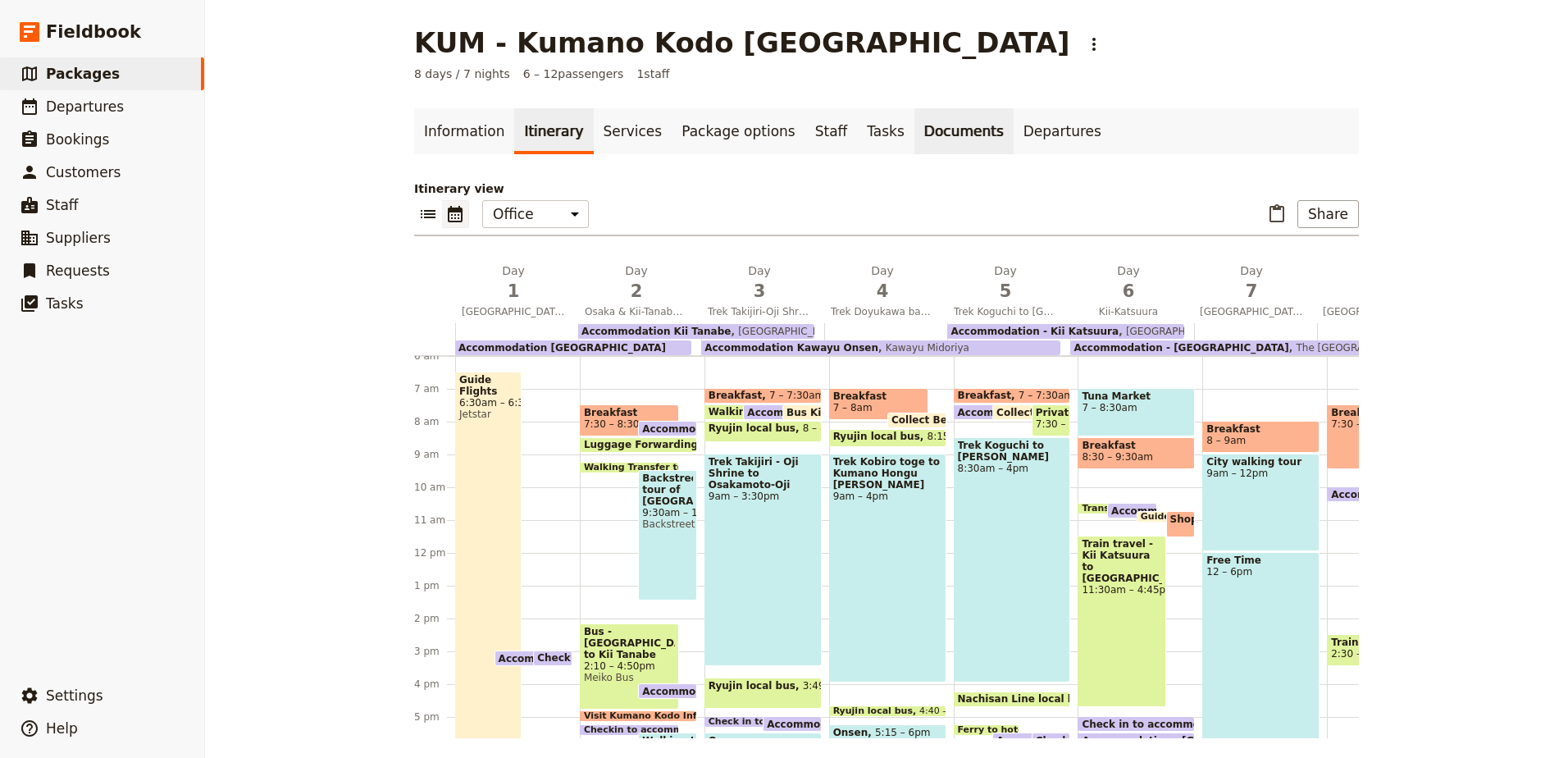
click at [914, 141] on link "Documents" at bounding box center [964, 131] width 100 height 46
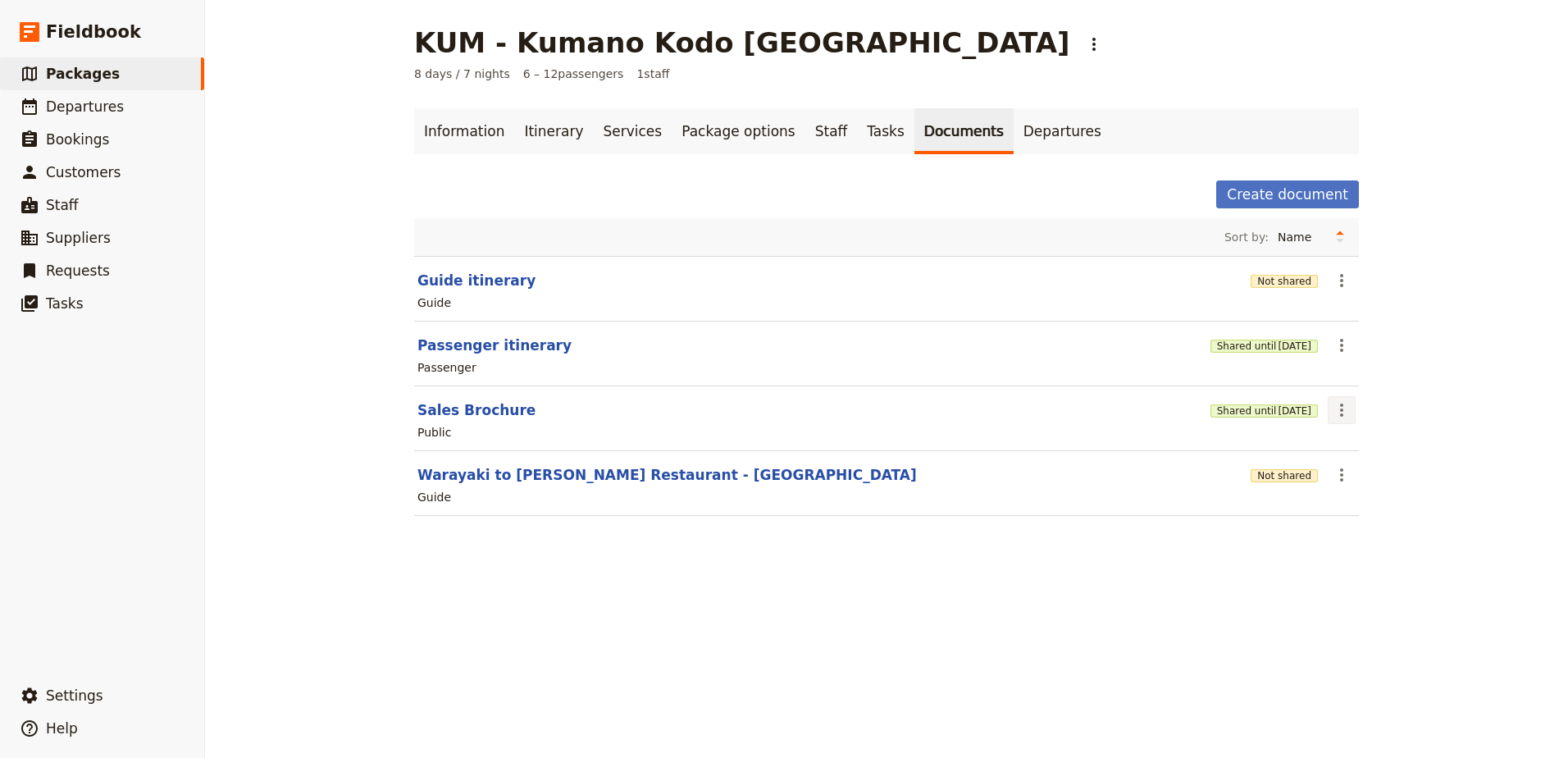
click at [1331, 416] on icon "Actions" at bounding box center [1341, 410] width 20 height 20
click at [1356, 463] on span "Edit document" at bounding box center [1373, 469] width 83 height 16
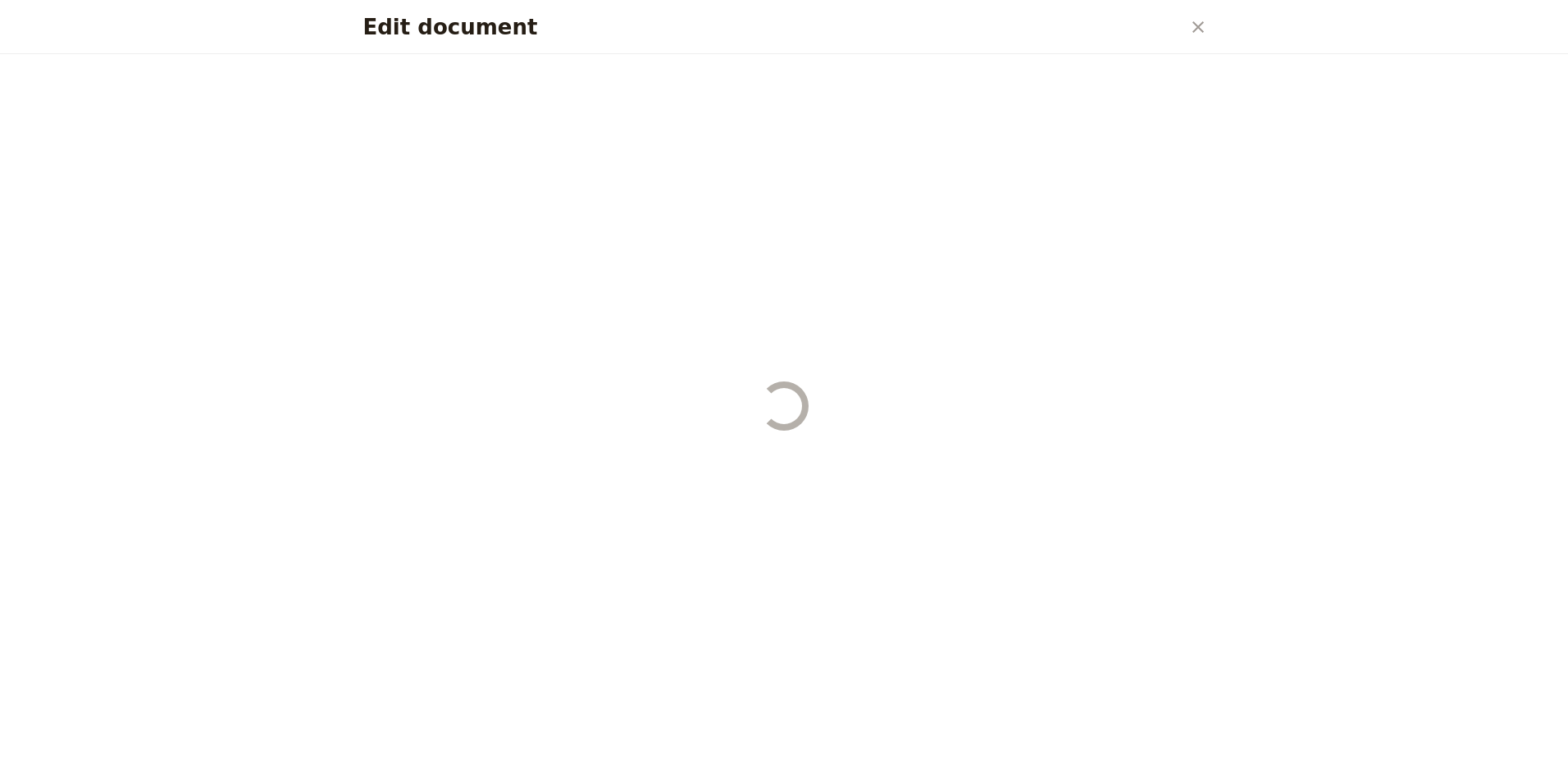
select select "DEFAULT"
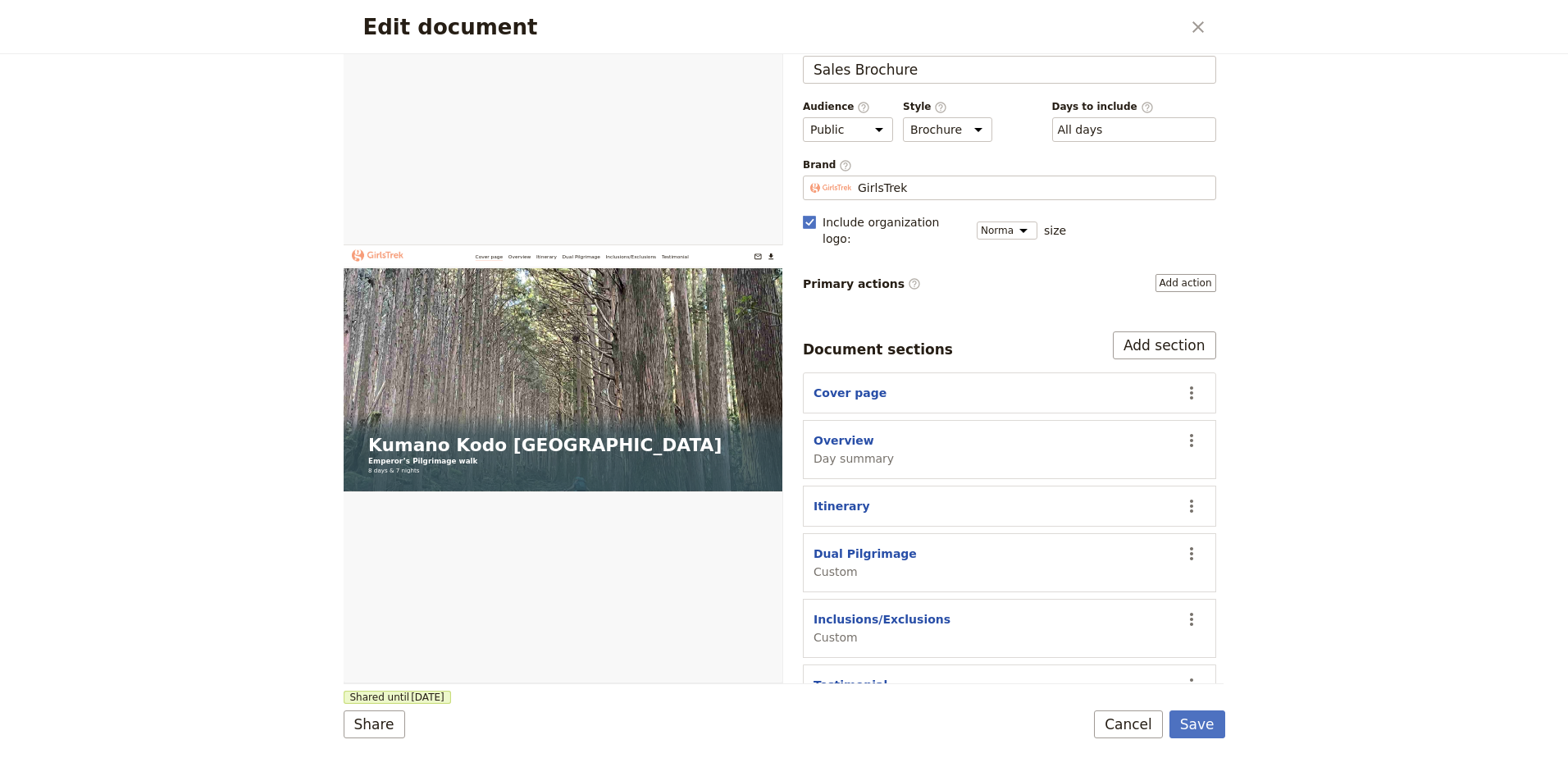
scroll to position [62, 0]
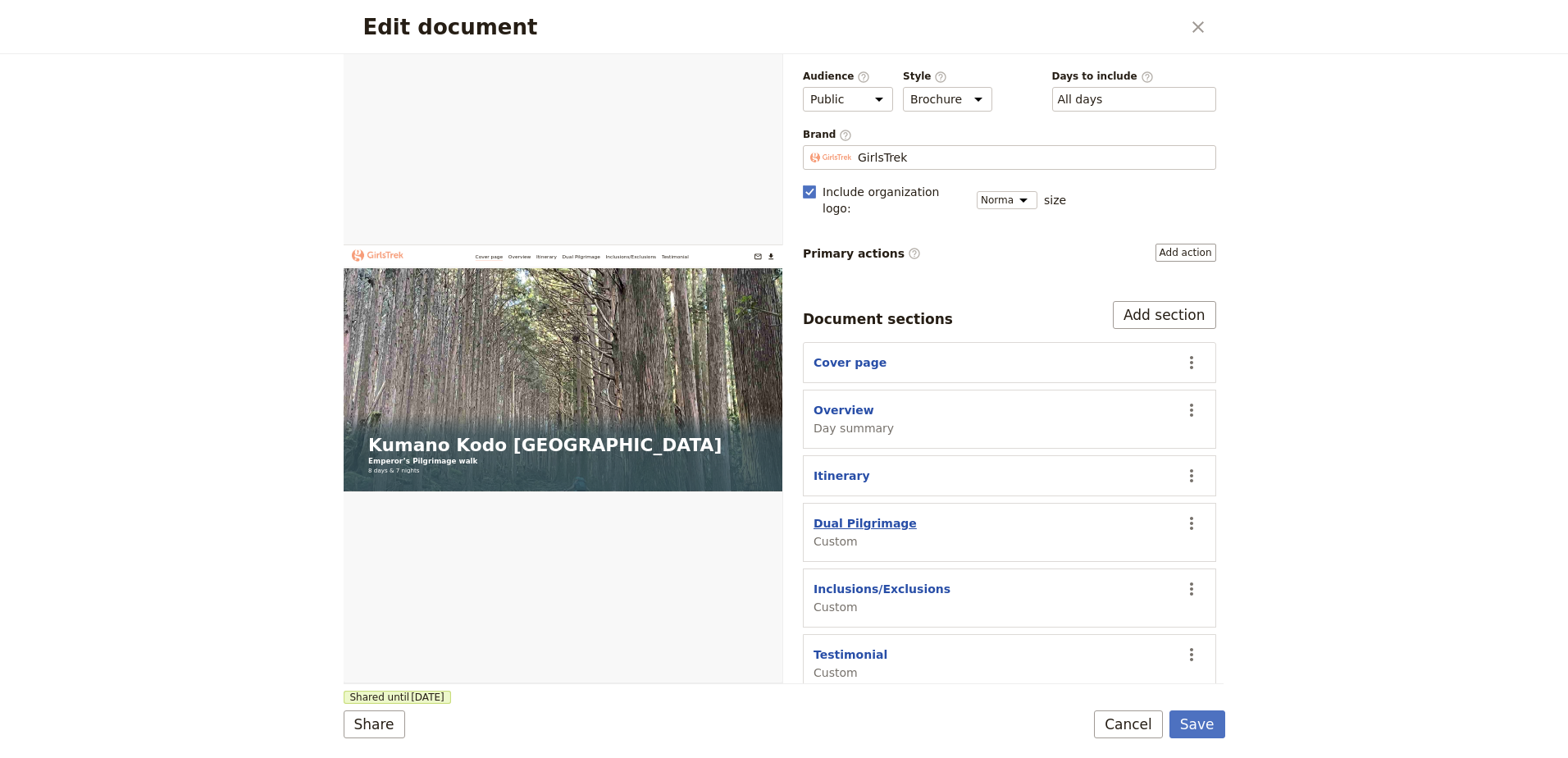
click at [873, 515] on button "Dual Pilgrimage" at bounding box center [864, 523] width 103 height 16
select select "CUSTOM"
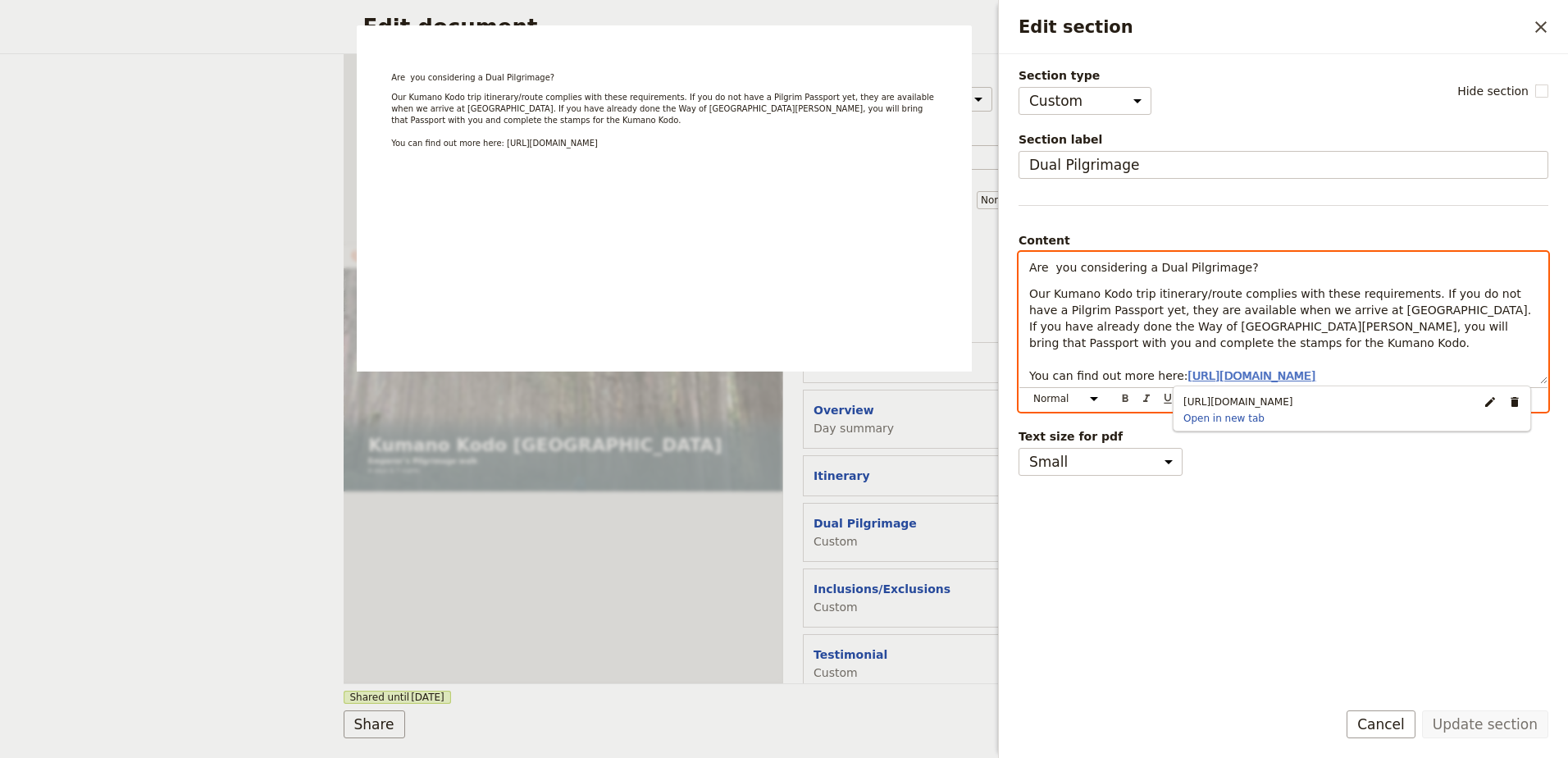
drag, startPoint x: 1477, startPoint y: 374, endPoint x: 1174, endPoint y: 371, distance: 303.0
click at [1174, 371] on p "Our Kumano Kodo trip itinerary/route complies with these requirements. If you d…" at bounding box center [1283, 335] width 508 height 99
copy span "[URL][DOMAIN_NAME]"
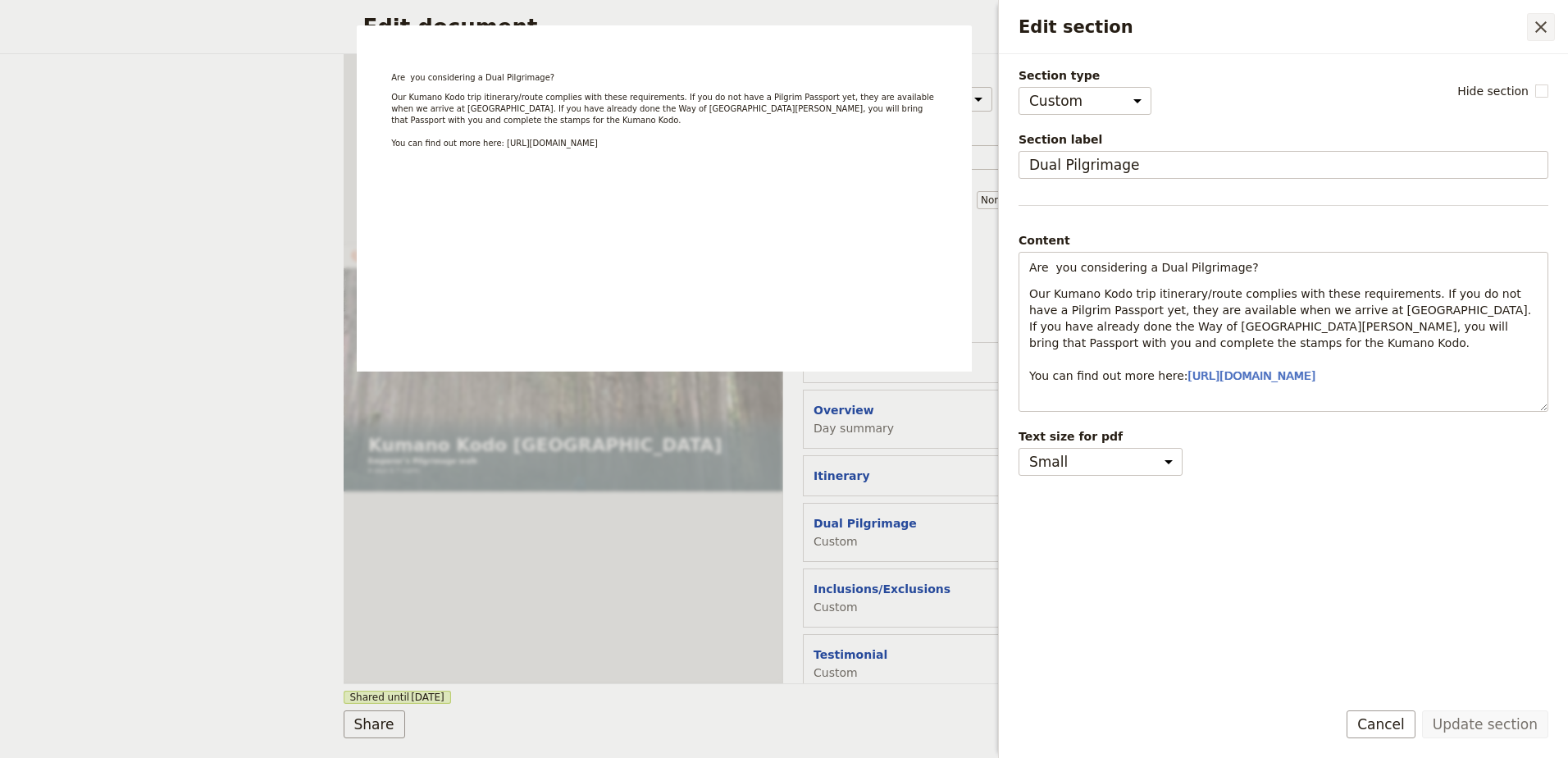
click at [1547, 26] on icon "Close drawer" at bounding box center [1540, 27] width 20 height 20
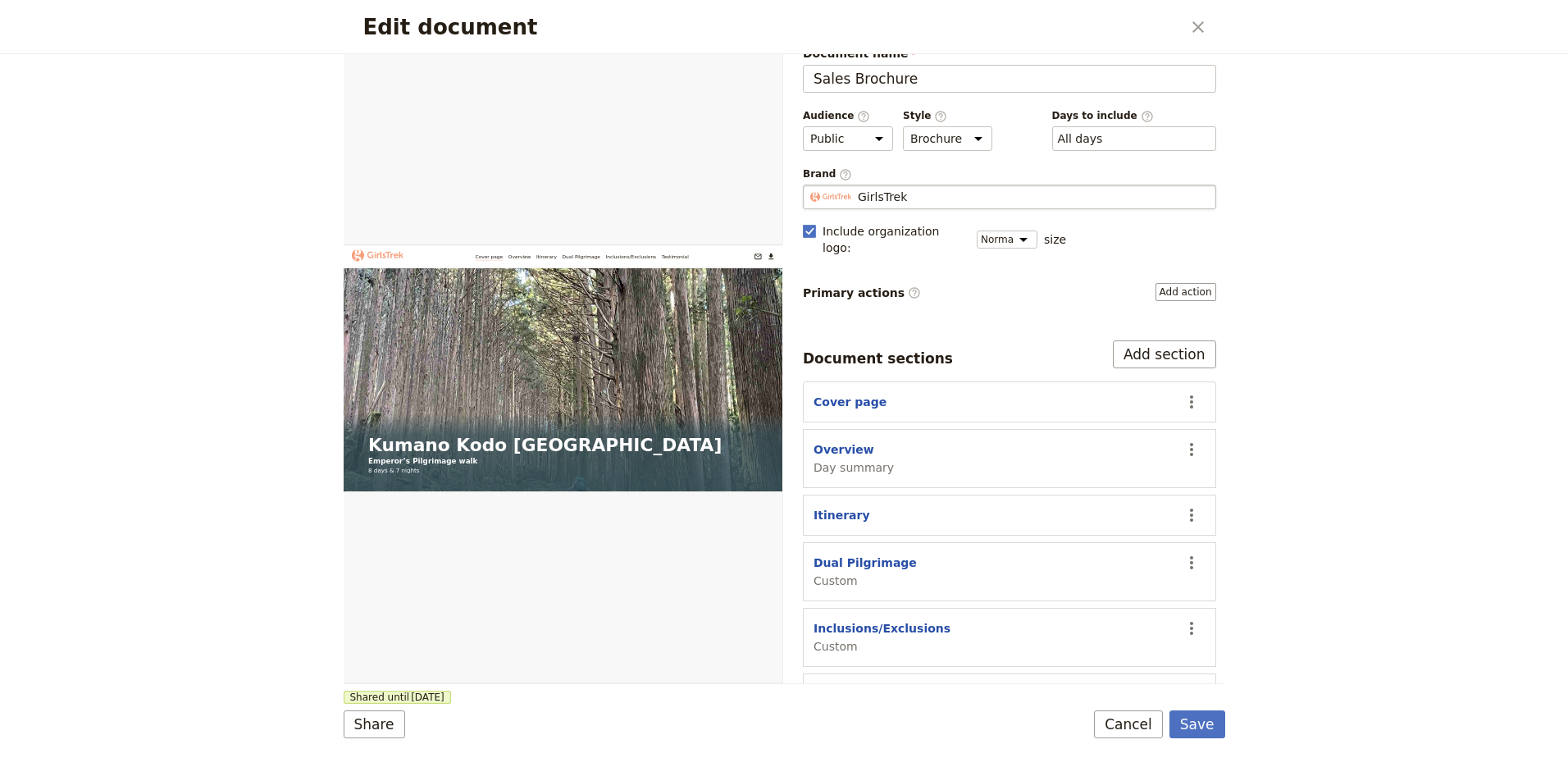
scroll to position [0, 0]
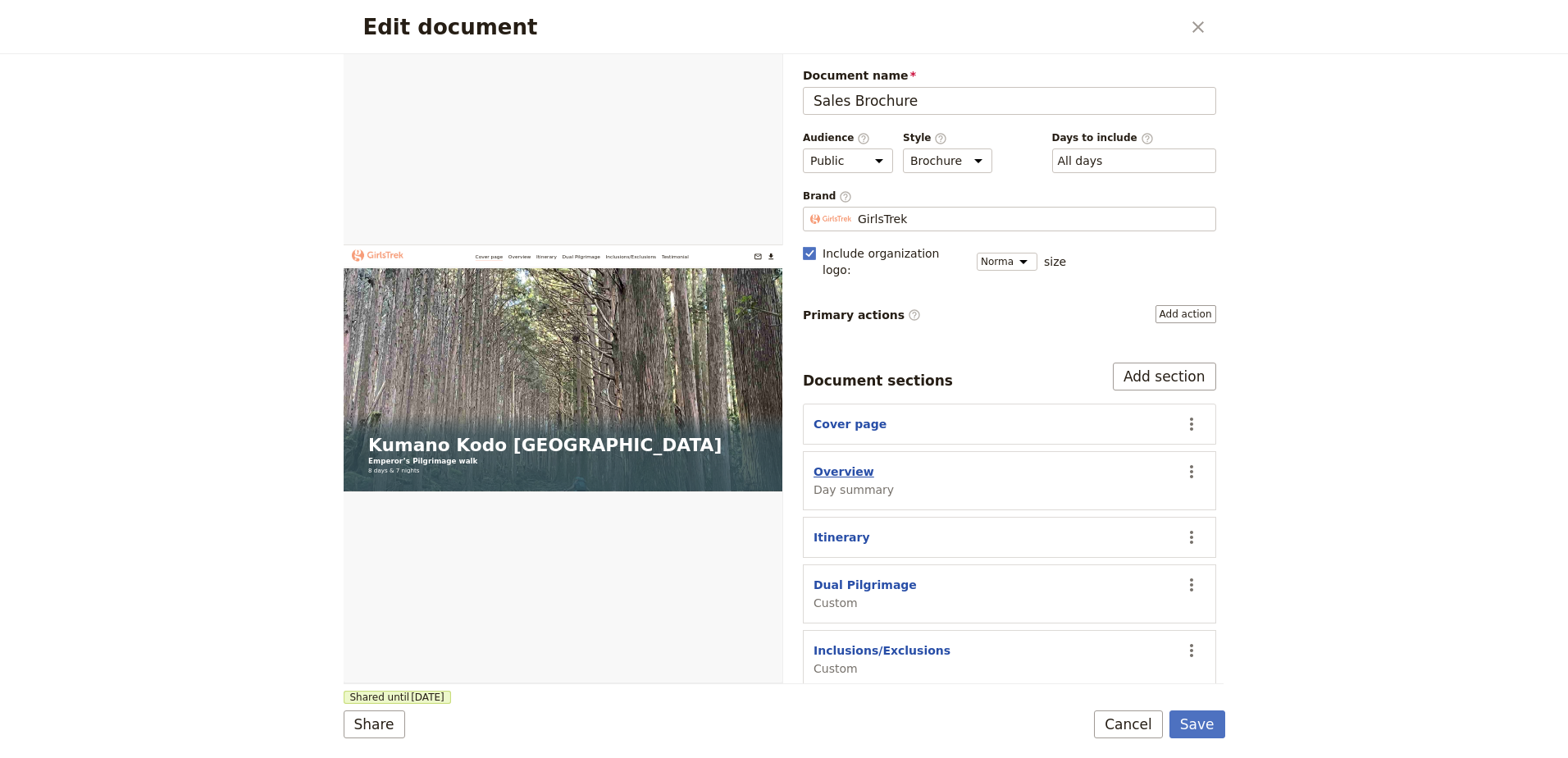
click at [856, 464] on button "Overview" at bounding box center [844, 472] width 61 height 16
select select "DAY_SUMMARY"
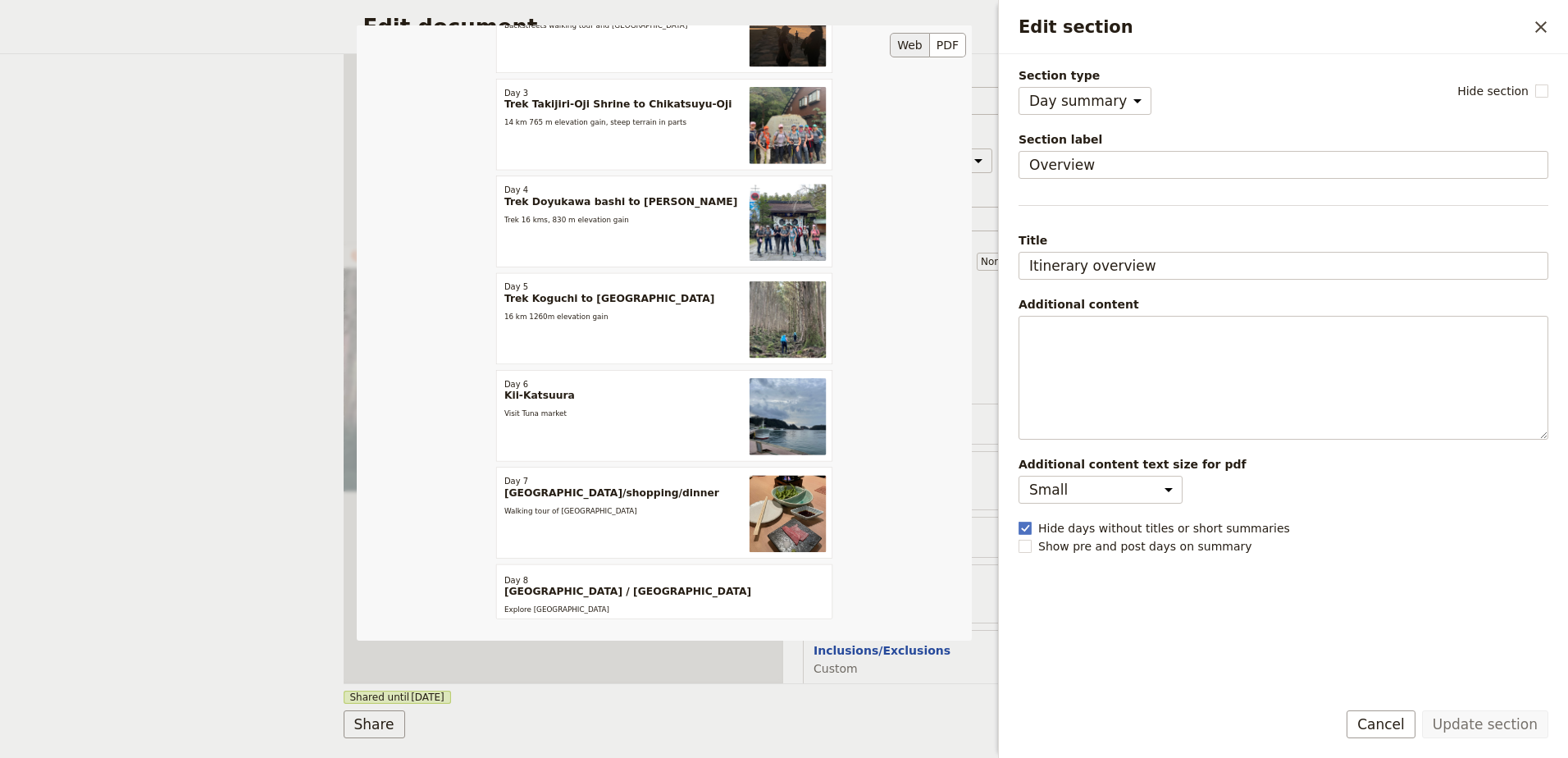
scroll to position [284, 0]
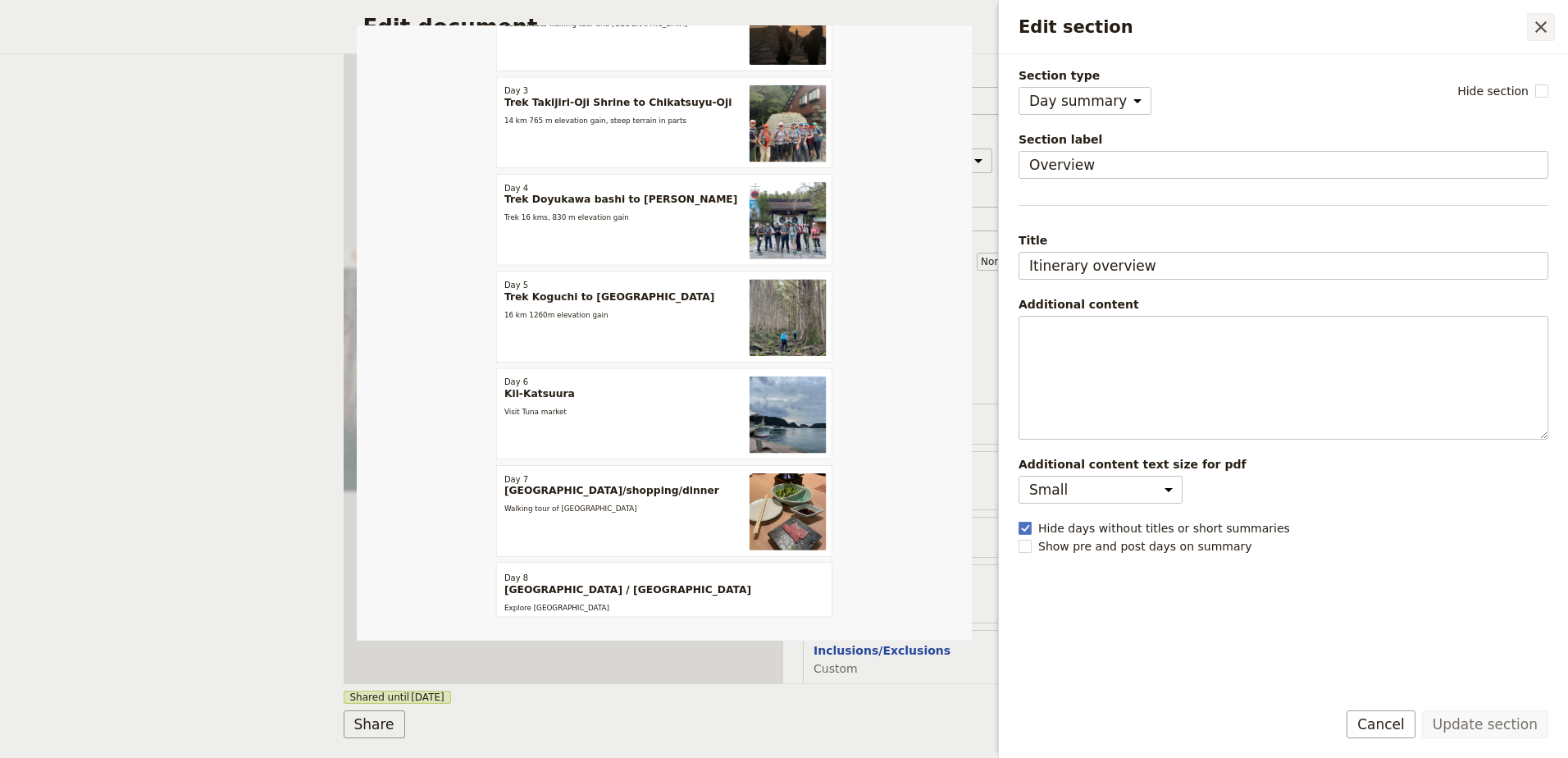
click at [1540, 33] on icon "Close drawer" at bounding box center [1540, 27] width 20 height 20
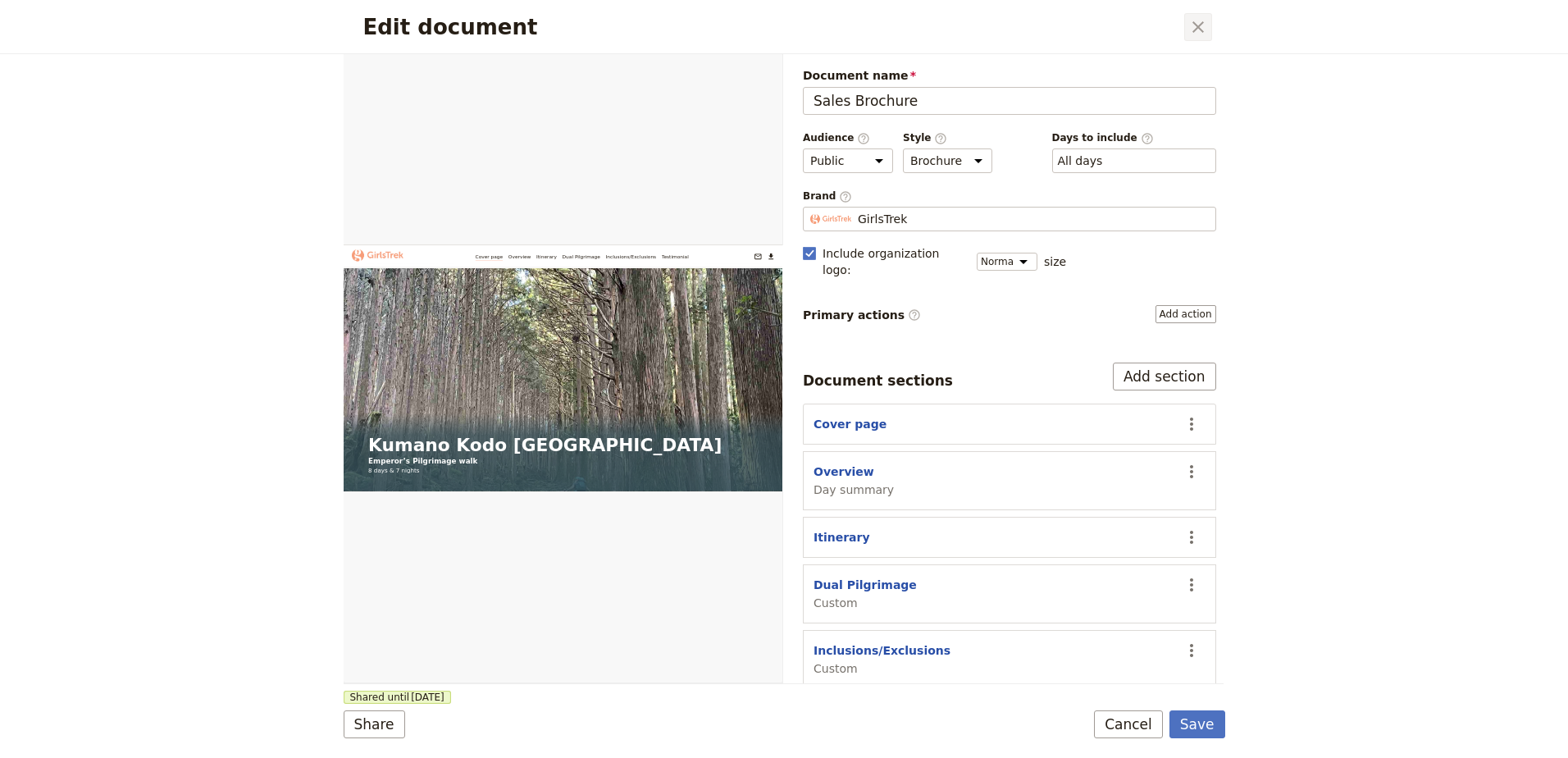
click at [1191, 30] on icon "Close dialog" at bounding box center [1198, 27] width 20 height 20
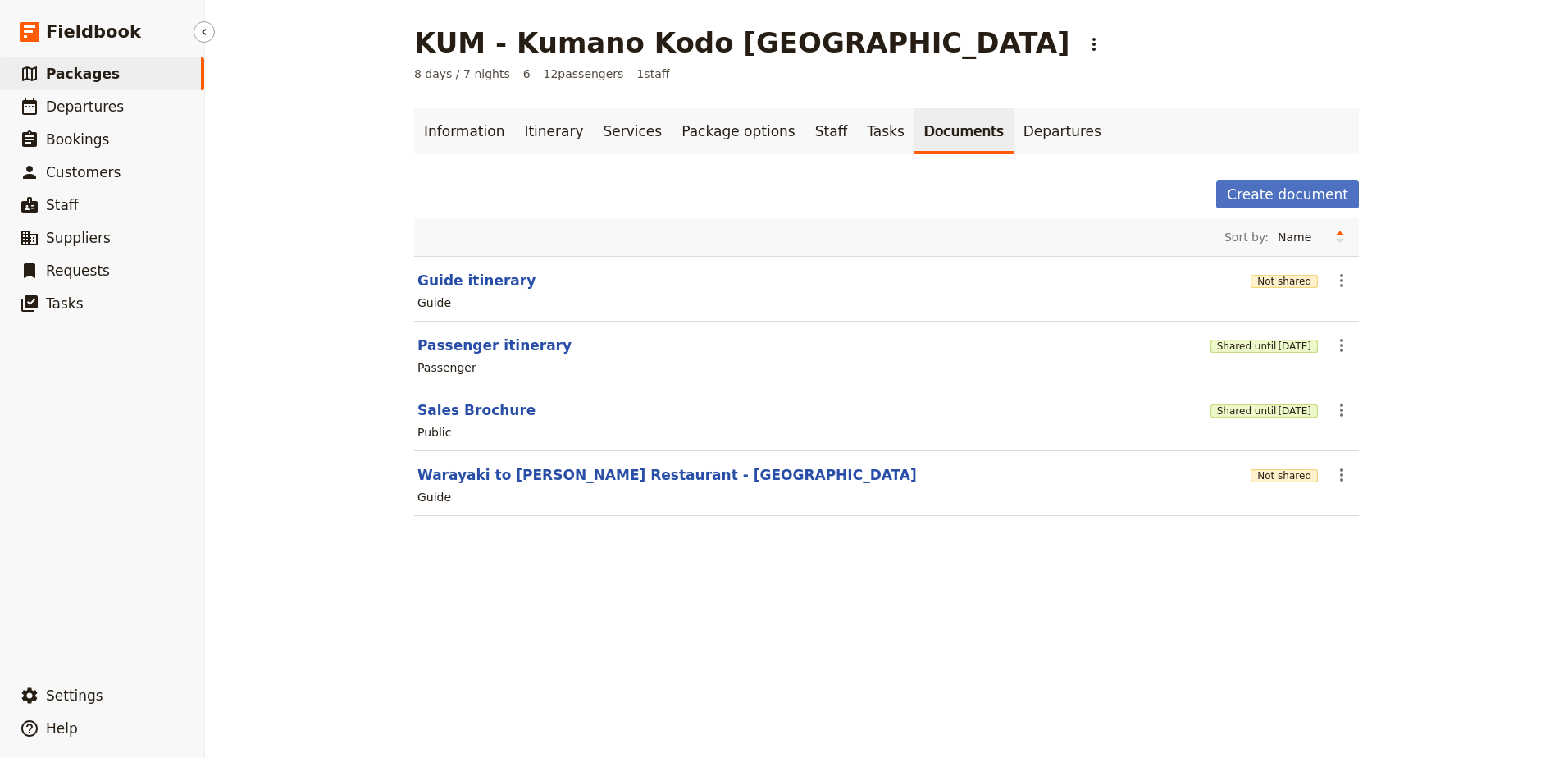
click at [118, 71] on link "​ Packages" at bounding box center [102, 74] width 204 height 33
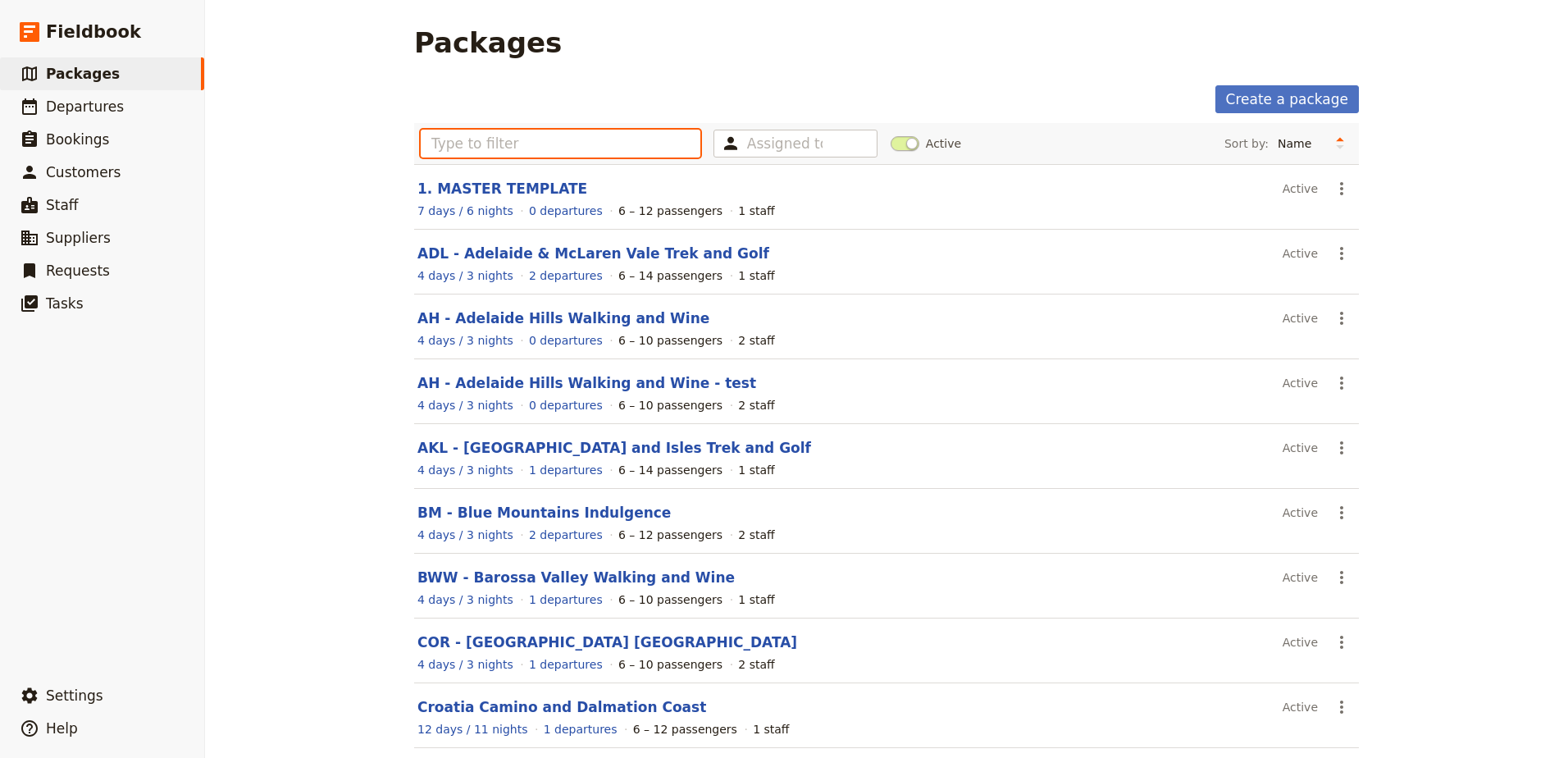
click at [610, 150] on input "text" at bounding box center [560, 143] width 280 height 28
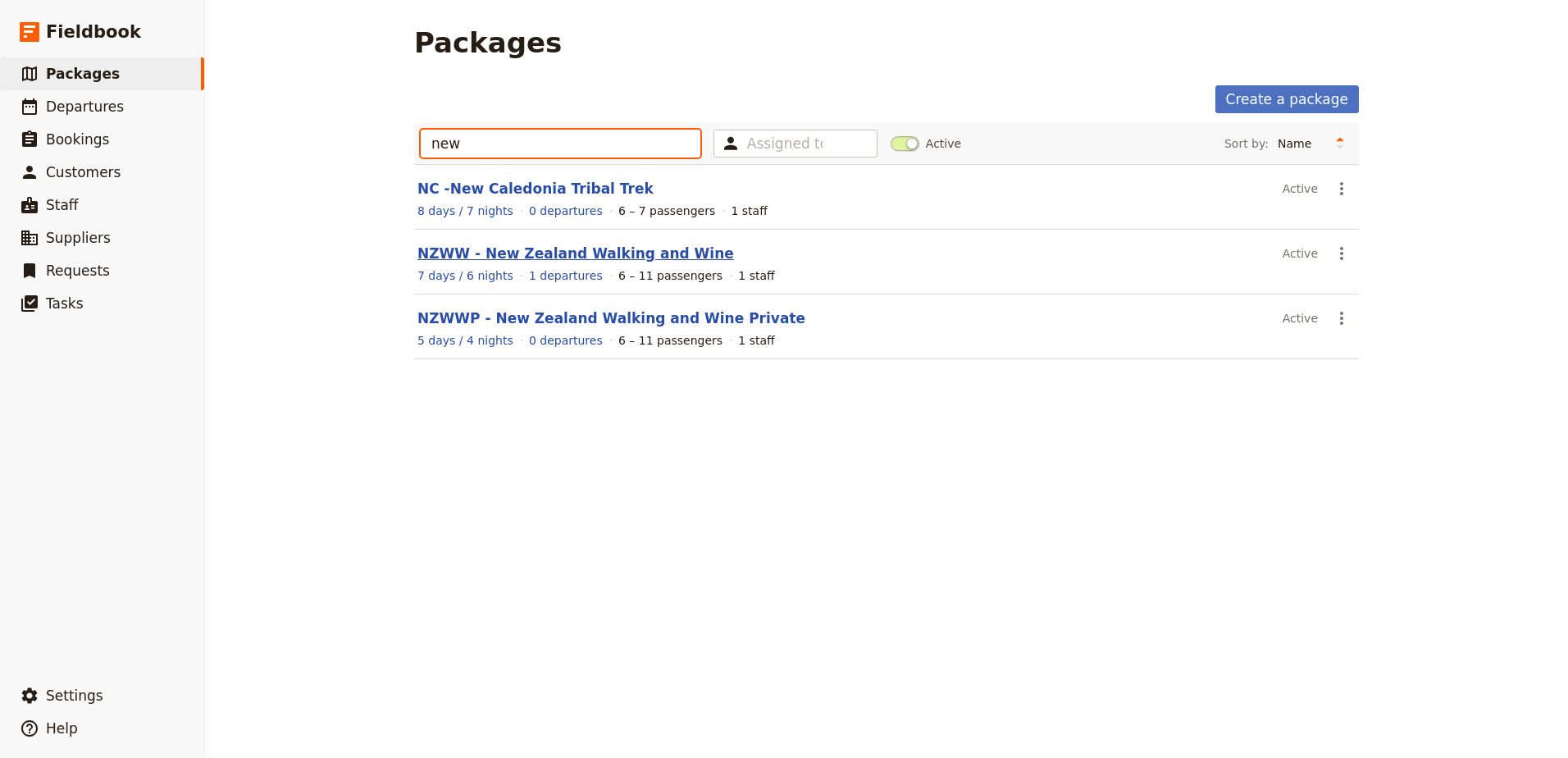
type input "new"
click at [583, 246] on link "NZWW - New Zealand Walking and Wine" at bounding box center [576, 253] width 316 height 16
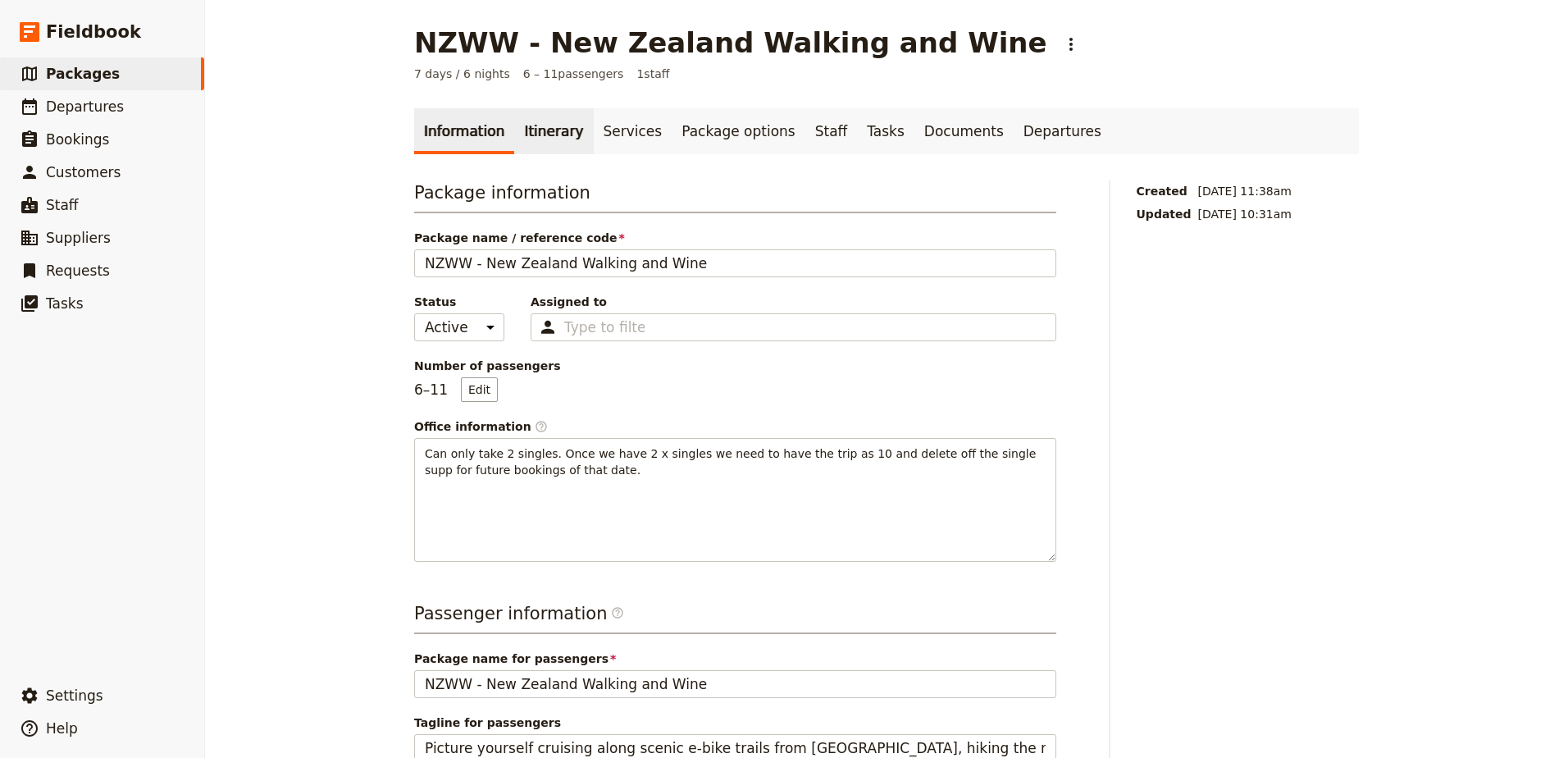
click at [542, 135] on link "Itinerary" at bounding box center [553, 131] width 79 height 46
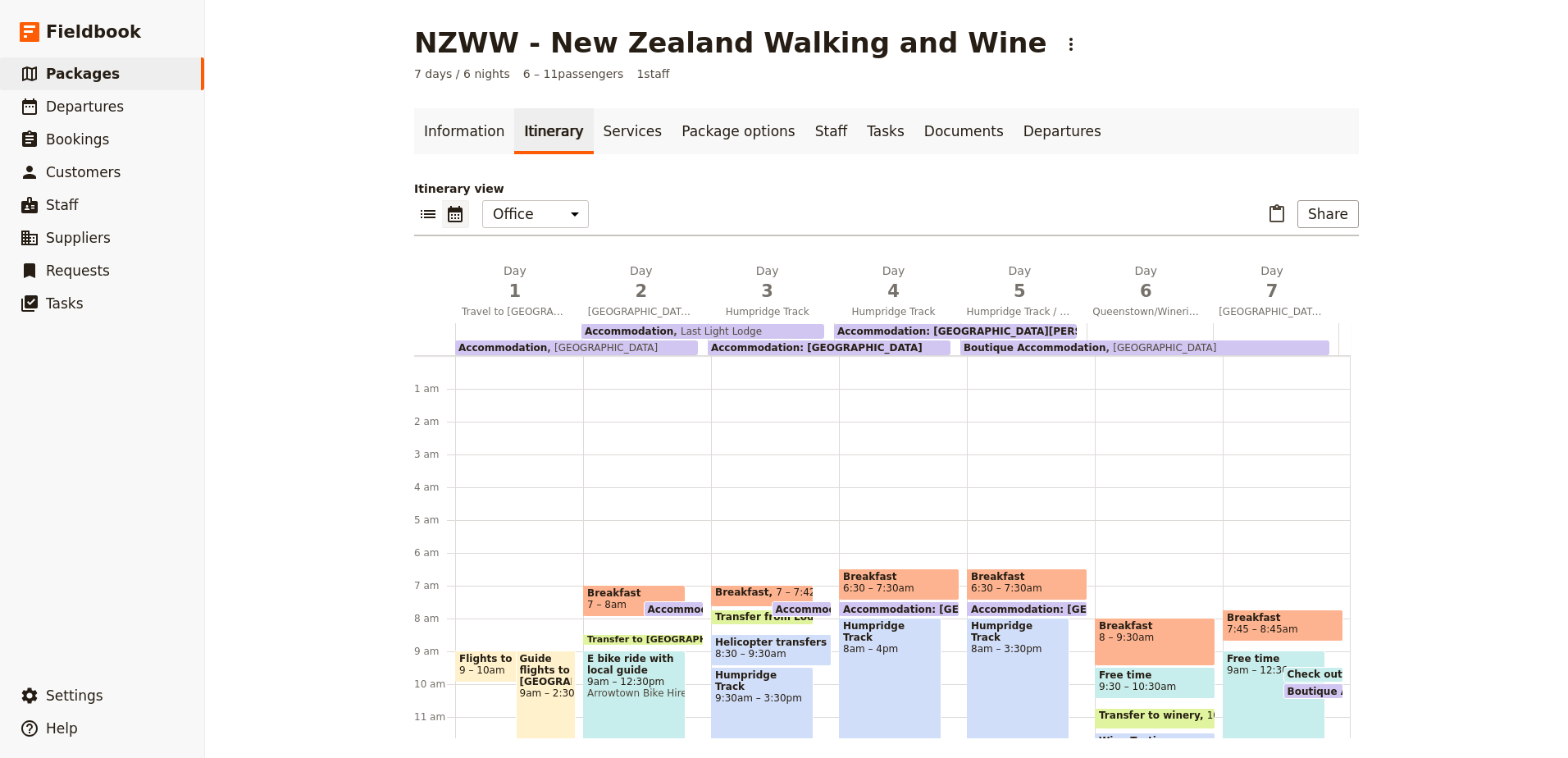
scroll to position [196, 0]
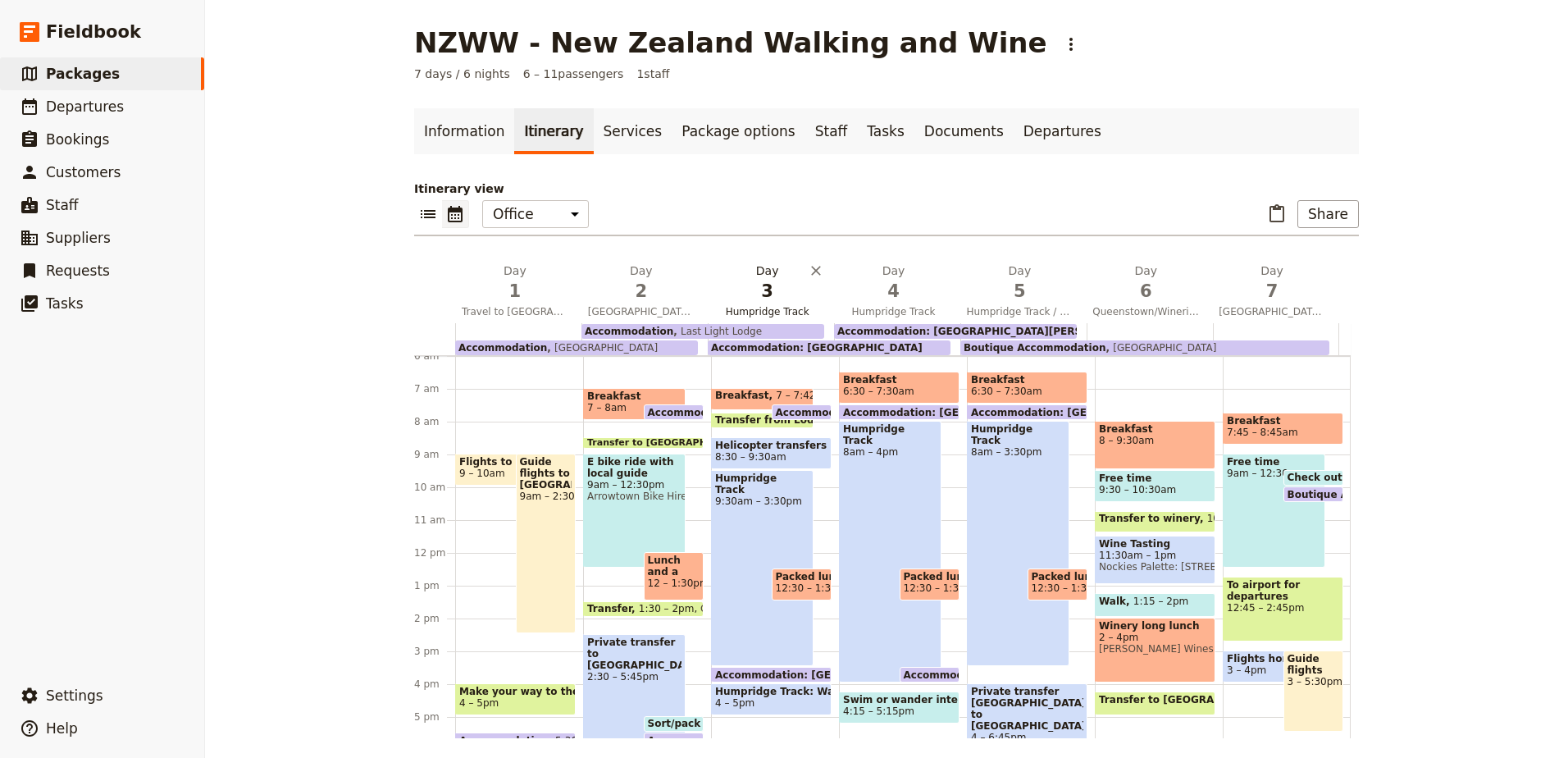
click at [772, 306] on span "Humpridge Track" at bounding box center [767, 311] width 120 height 13
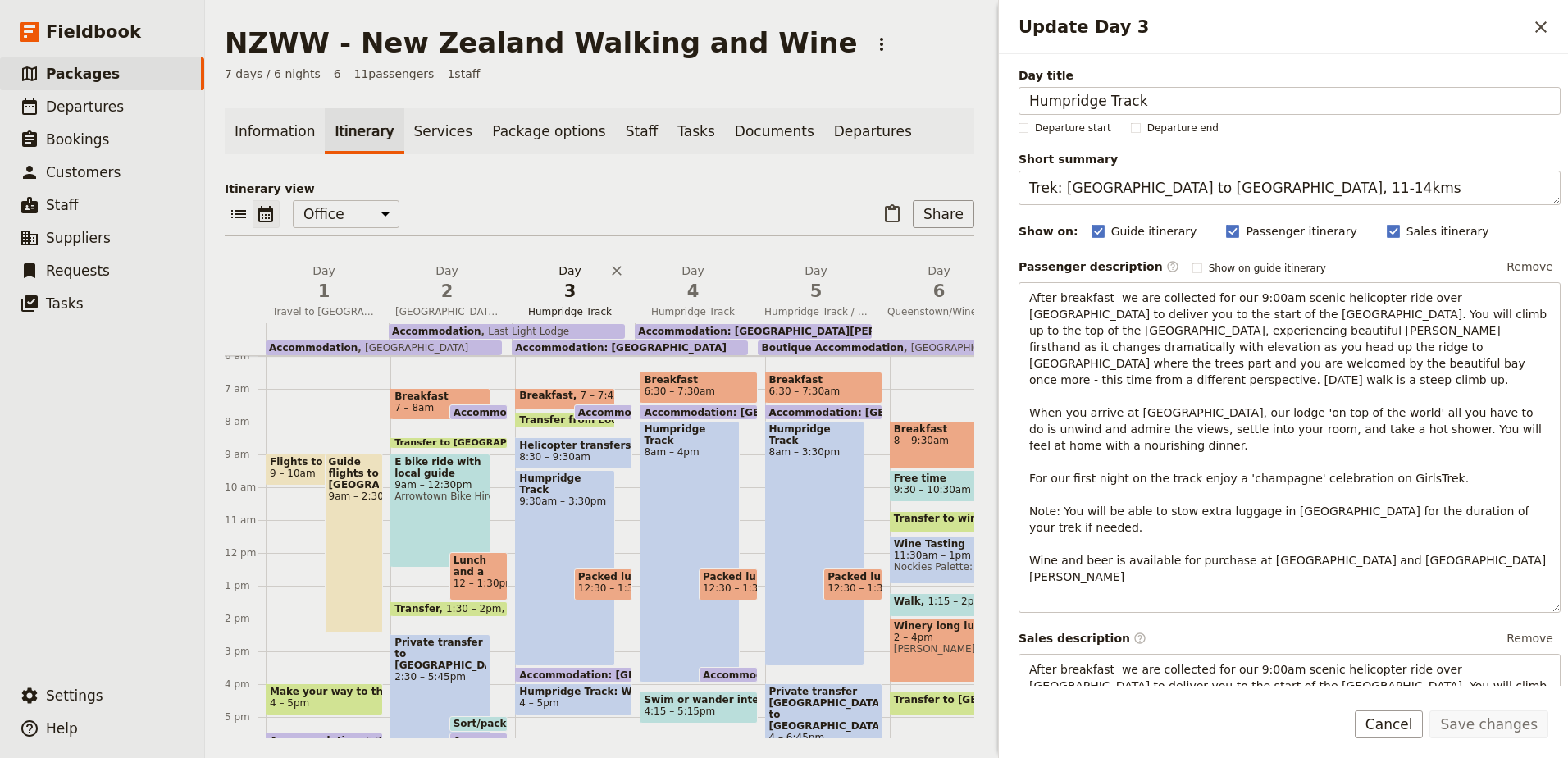
click at [589, 304] on button "Day 3 Humpridge Track" at bounding box center [573, 293] width 123 height 61
click at [706, 301] on span "4" at bounding box center [692, 291] width 103 height 24
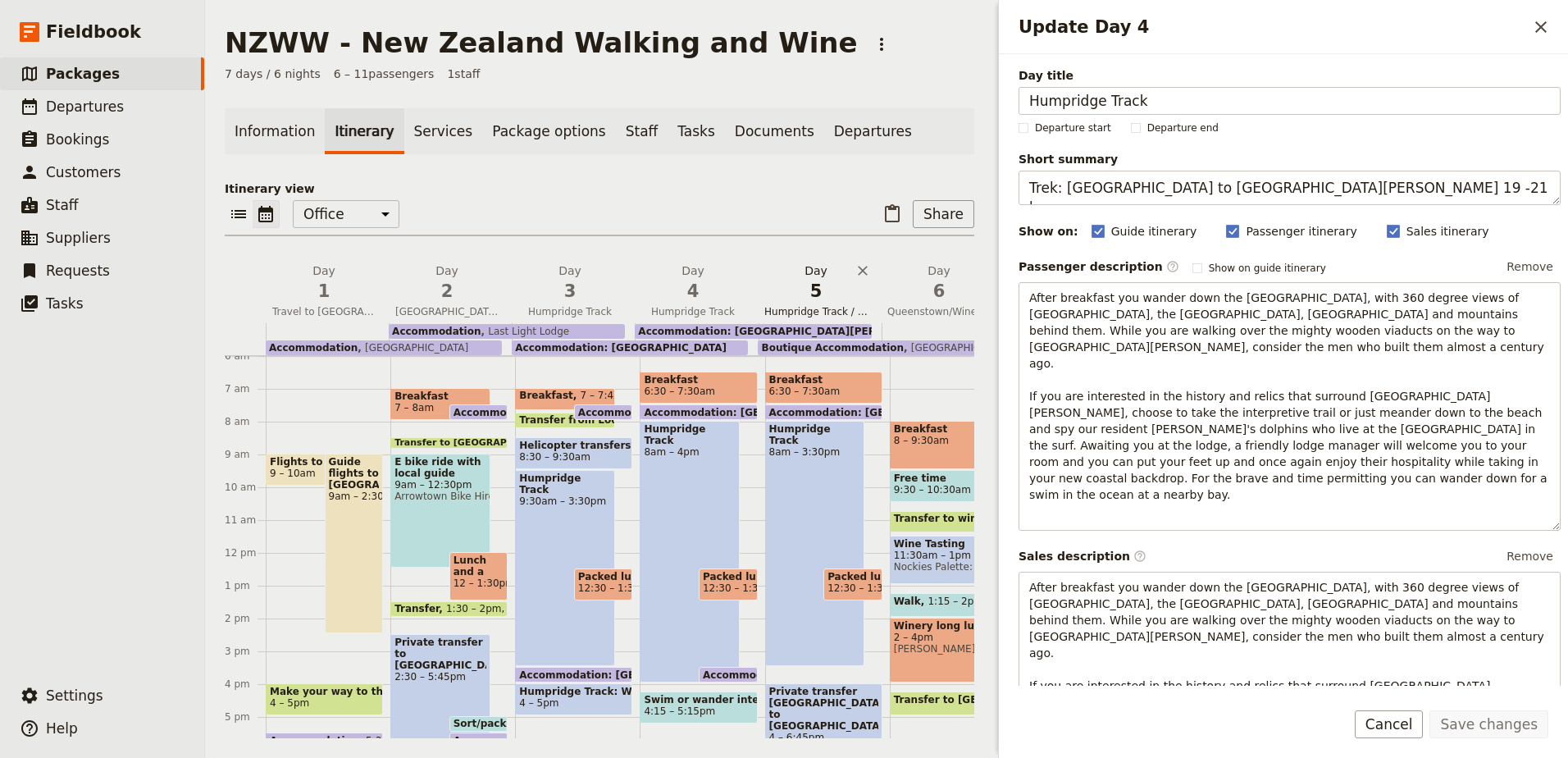
click at [836, 303] on button "Day 5 Humpridge Track / [GEOGRAPHIC_DATA]" at bounding box center [819, 293] width 123 height 61
